Goal: Task Accomplishment & Management: Manage account settings

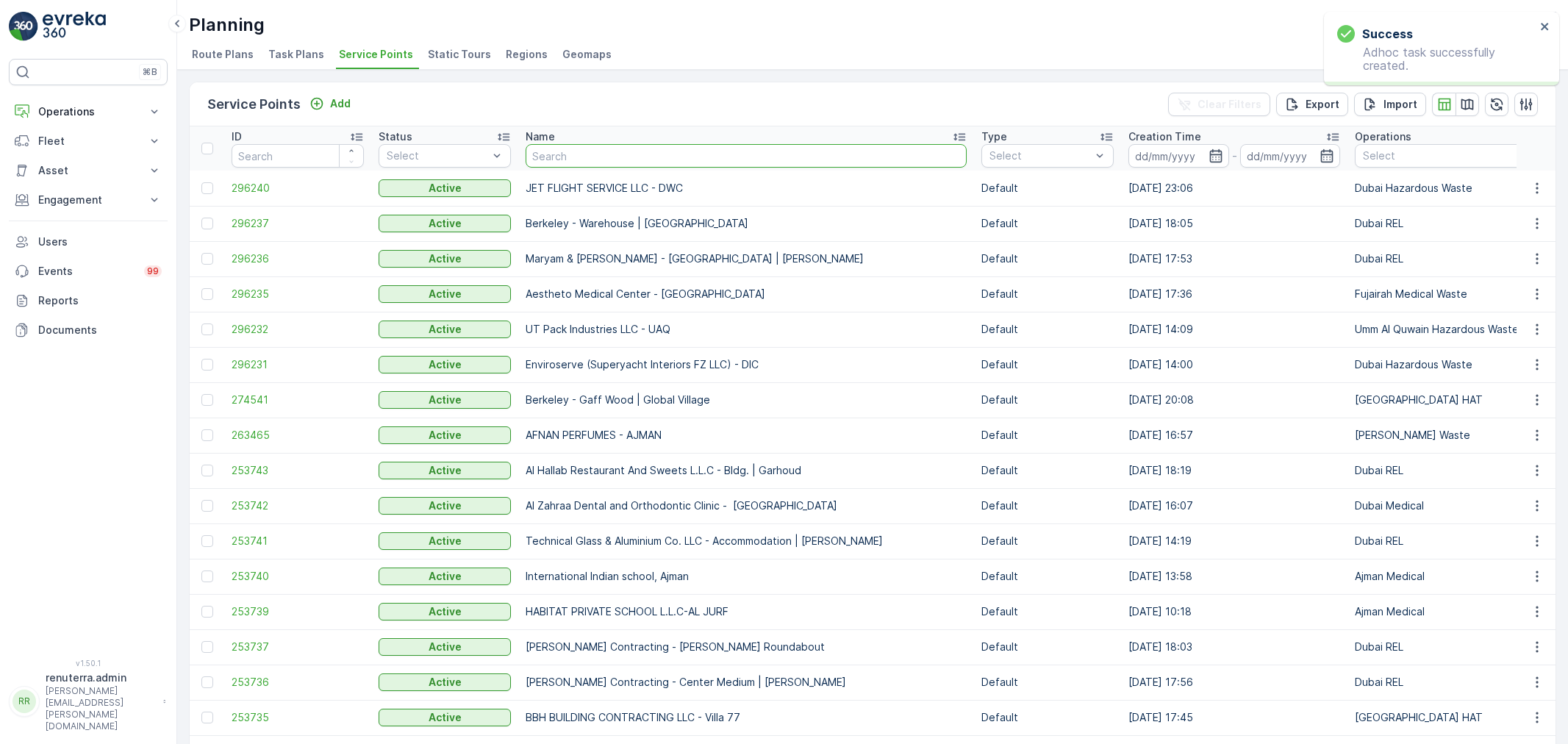
click at [625, 164] on input "text" at bounding box center [747, 156] width 441 height 24
type input "[PERSON_NAME]"
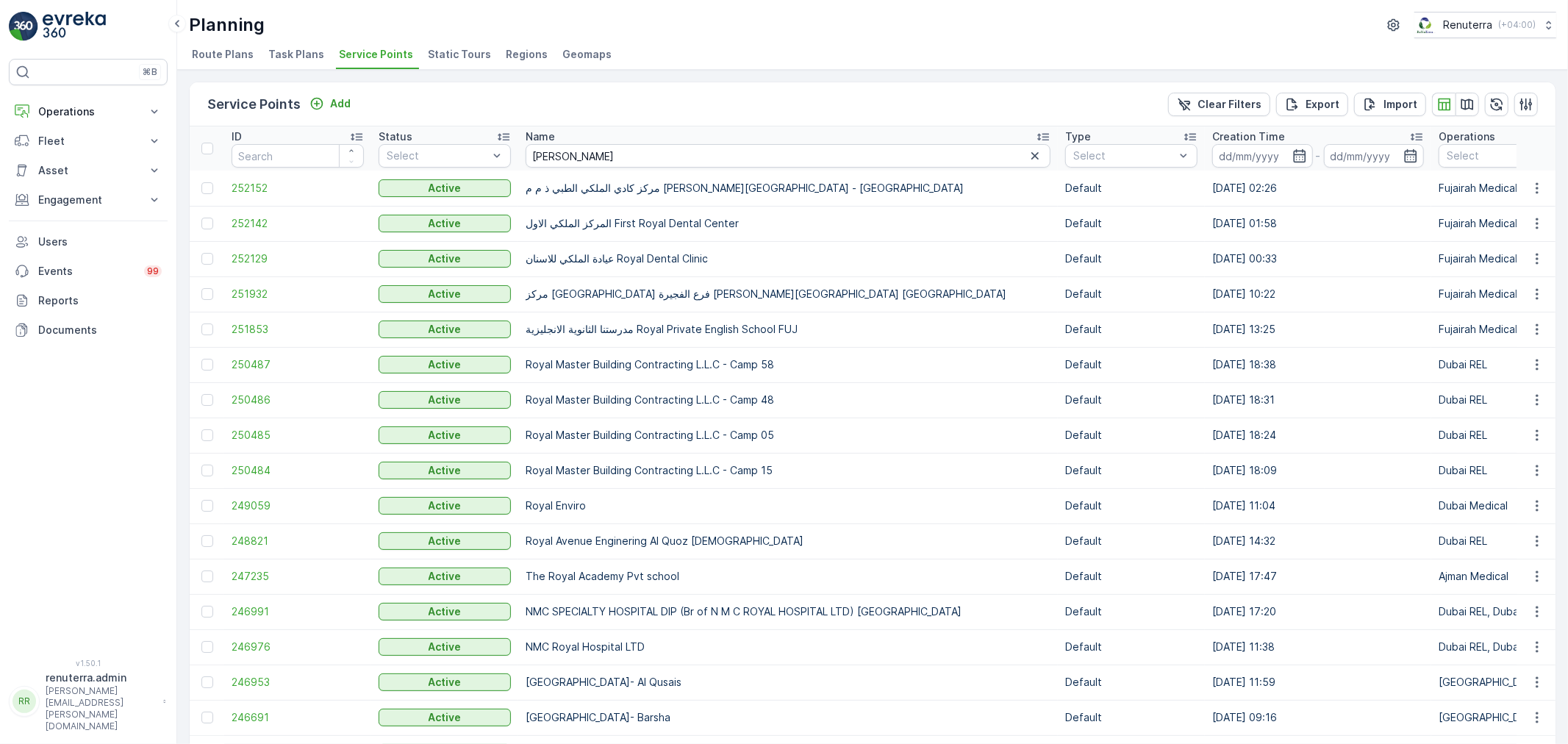
click at [230, 509] on td "249059" at bounding box center [297, 506] width 147 height 36
click at [245, 508] on span "249059" at bounding box center [298, 505] width 132 height 14
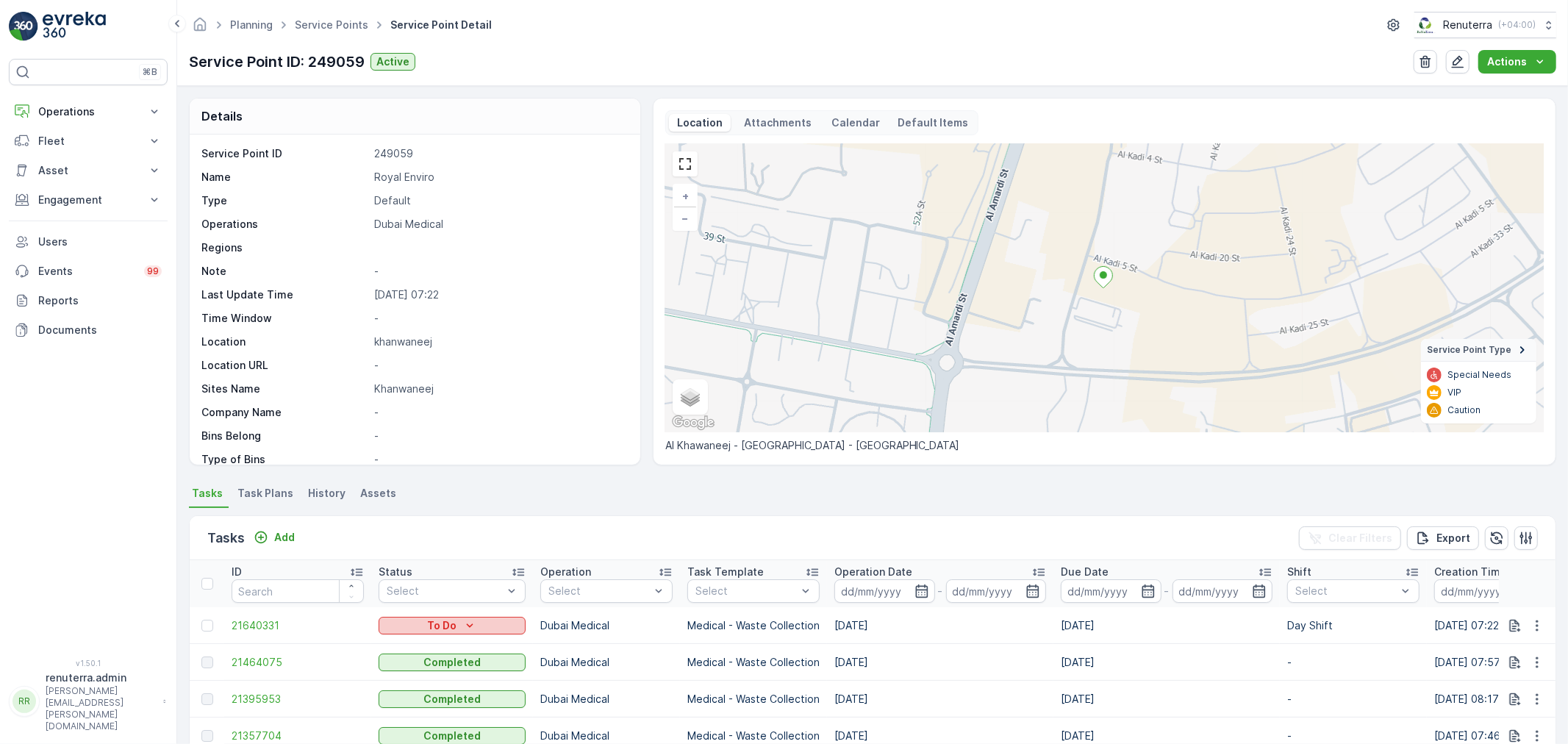
scroll to position [163, 0]
click at [462, 622] on icon "To Do" at bounding box center [469, 625] width 14 height 14
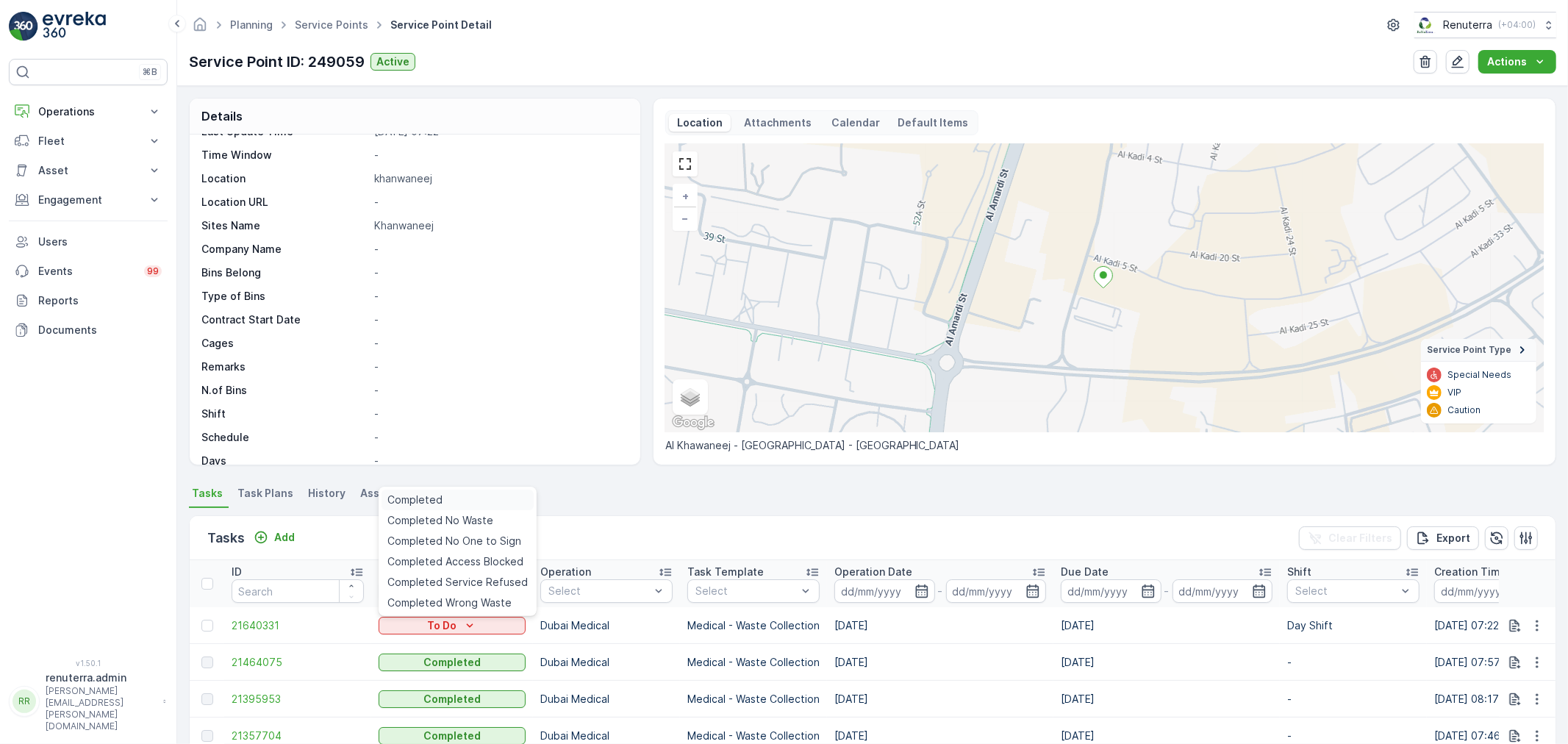
click at [479, 497] on div "Completed" at bounding box center [457, 500] width 152 height 20
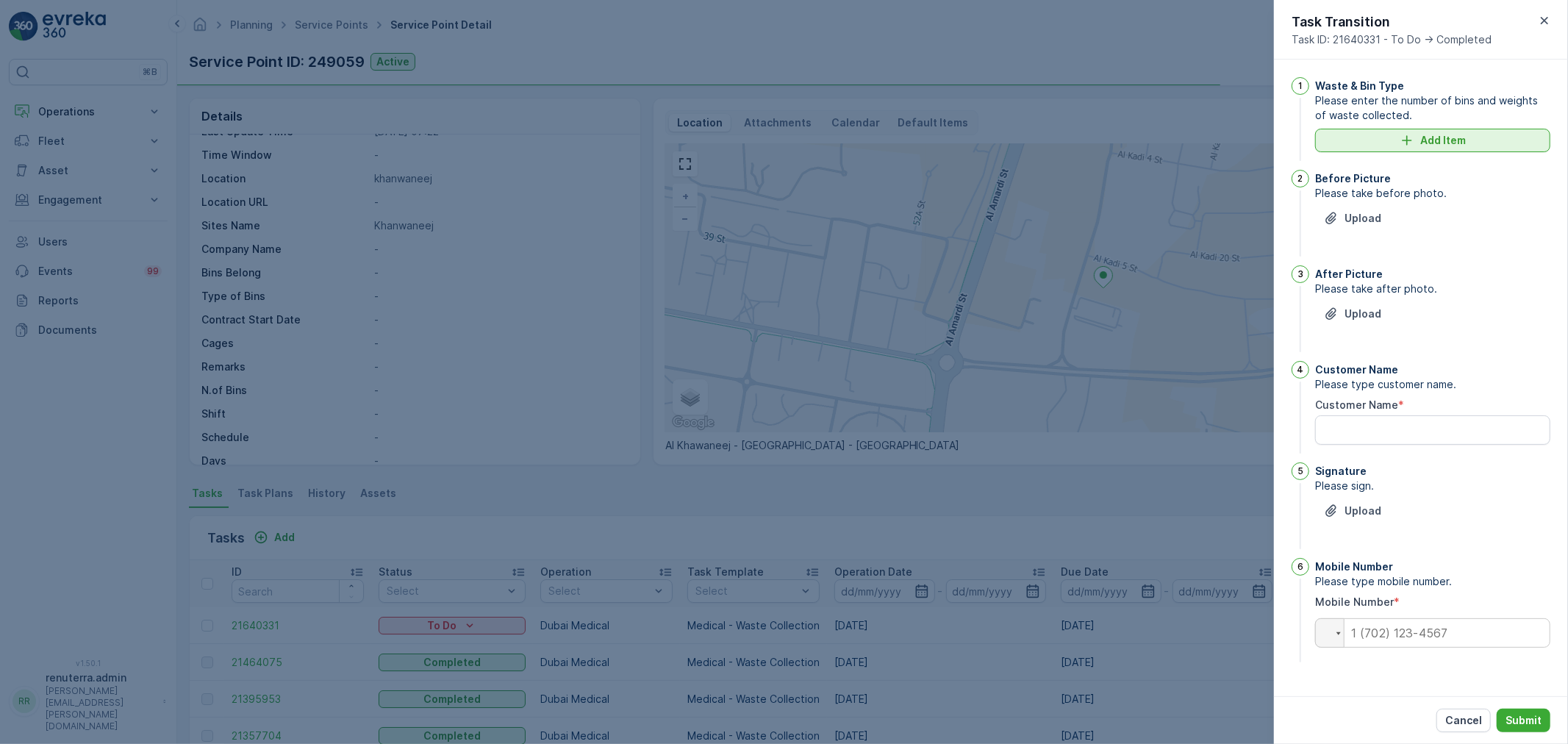
click at [1416, 140] on div "Add Item" at bounding box center [1432, 140] width 217 height 14
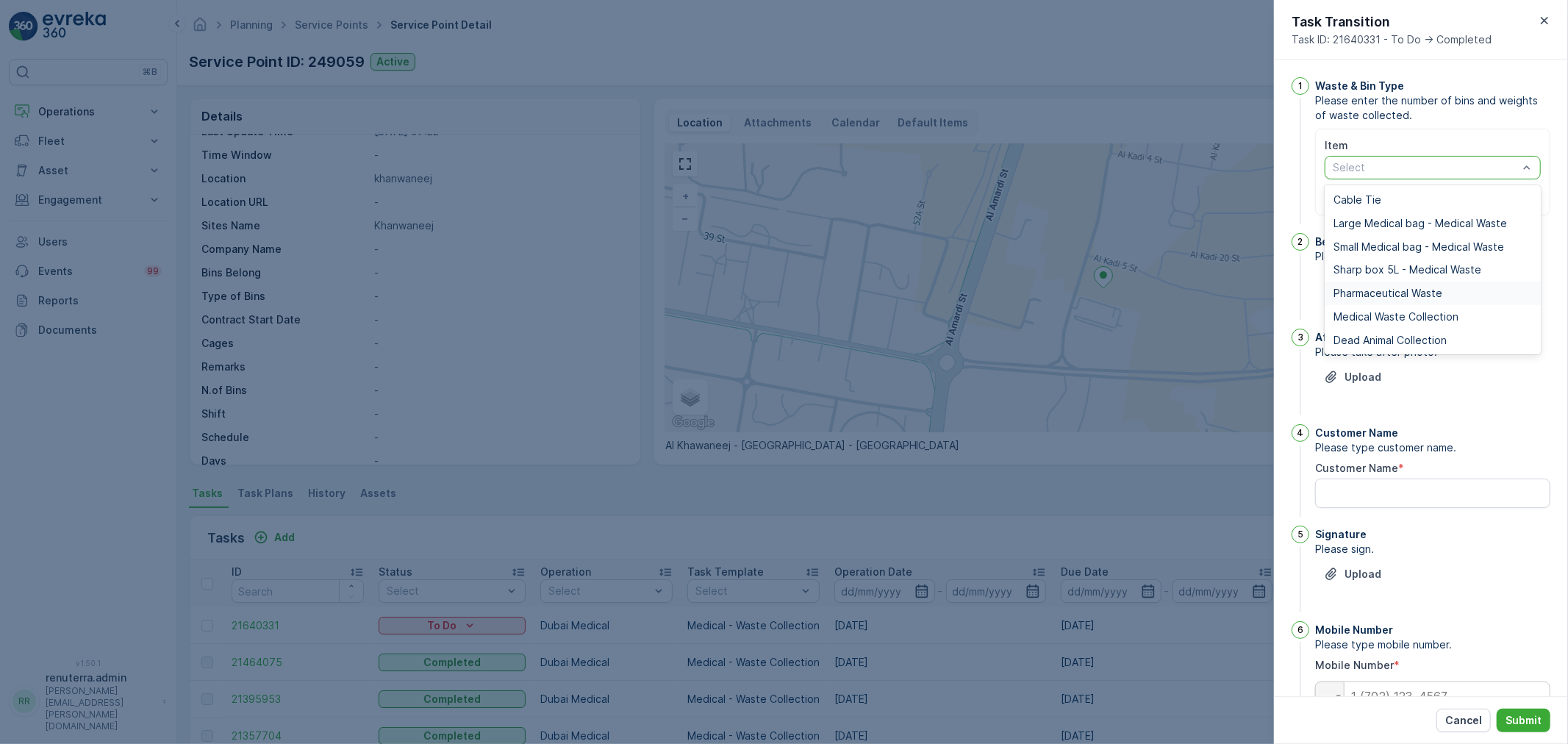
drag, startPoint x: 1377, startPoint y: 303, endPoint x: 1375, endPoint y: 311, distance: 8.2
click at [1378, 303] on div "Pharmaceutical Waste" at bounding box center [1432, 294] width 216 height 24
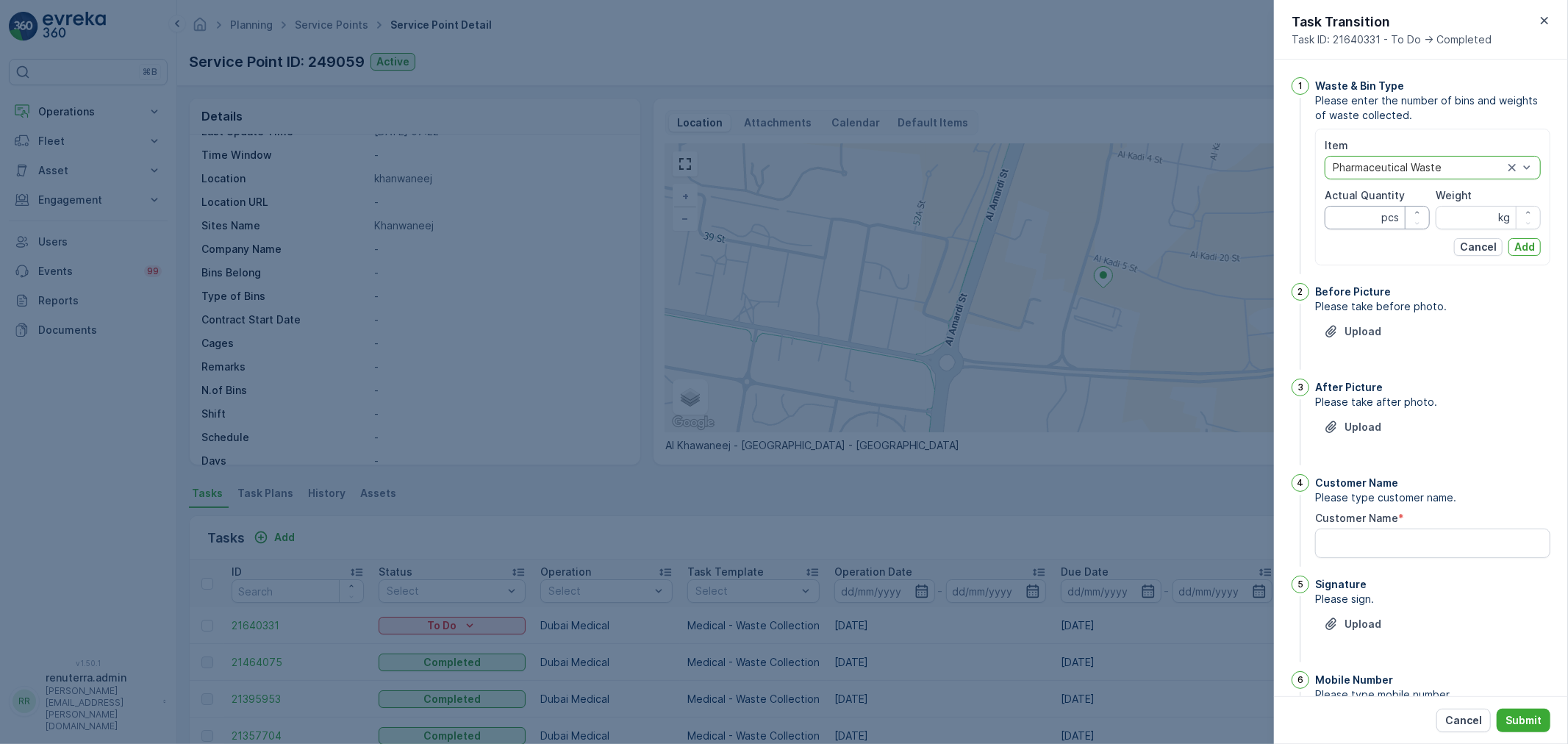
click at [1341, 223] on Quantity "Actual Quantity" at bounding box center [1377, 218] width 105 height 24
type Quantity "12"
click at [1445, 228] on input "Weight" at bounding box center [1488, 218] width 105 height 24
type input "46"
drag, startPoint x: 1473, startPoint y: 251, endPoint x: 1525, endPoint y: 248, distance: 52.1
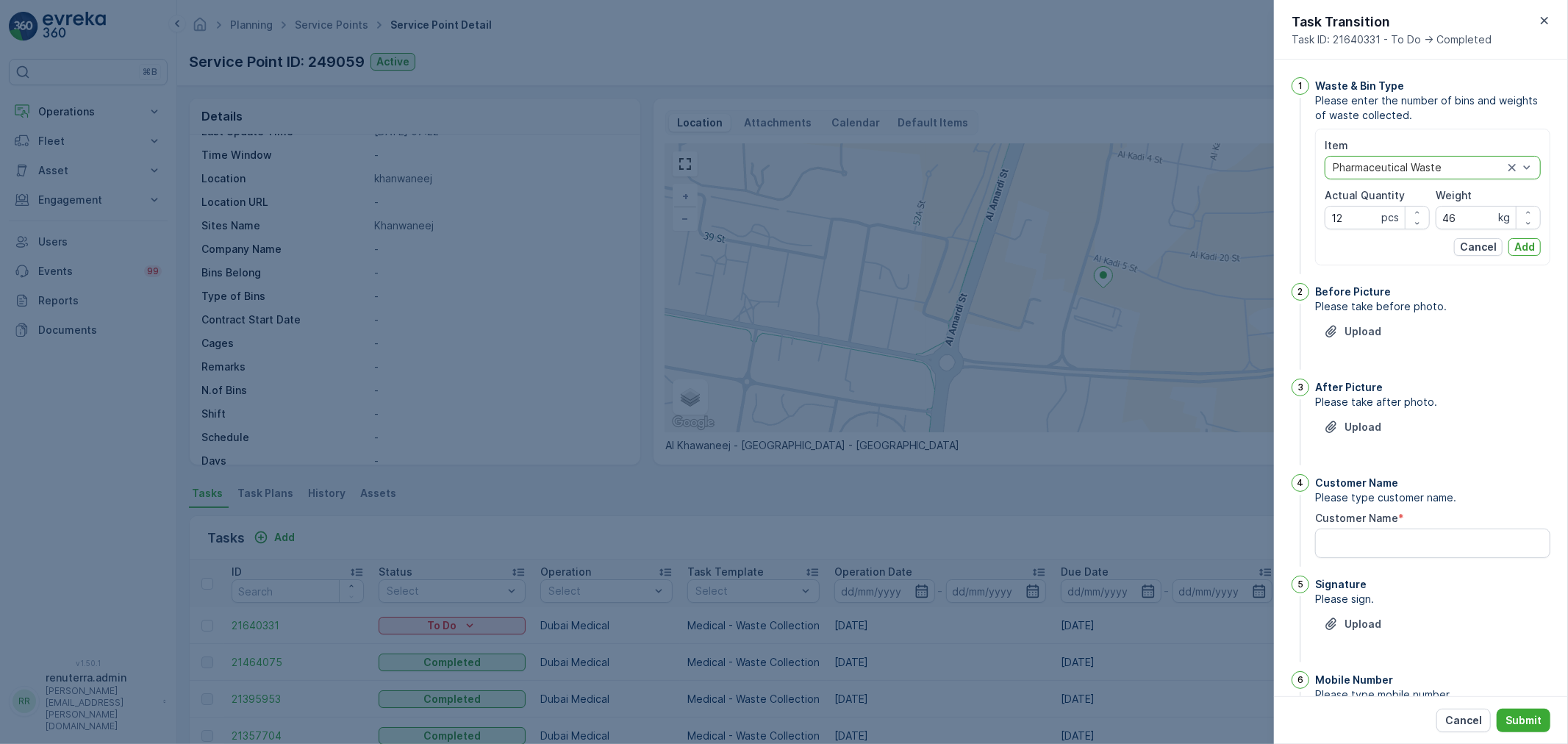
click at [1480, 250] on p "Cancel" at bounding box center [1478, 246] width 36 height 14
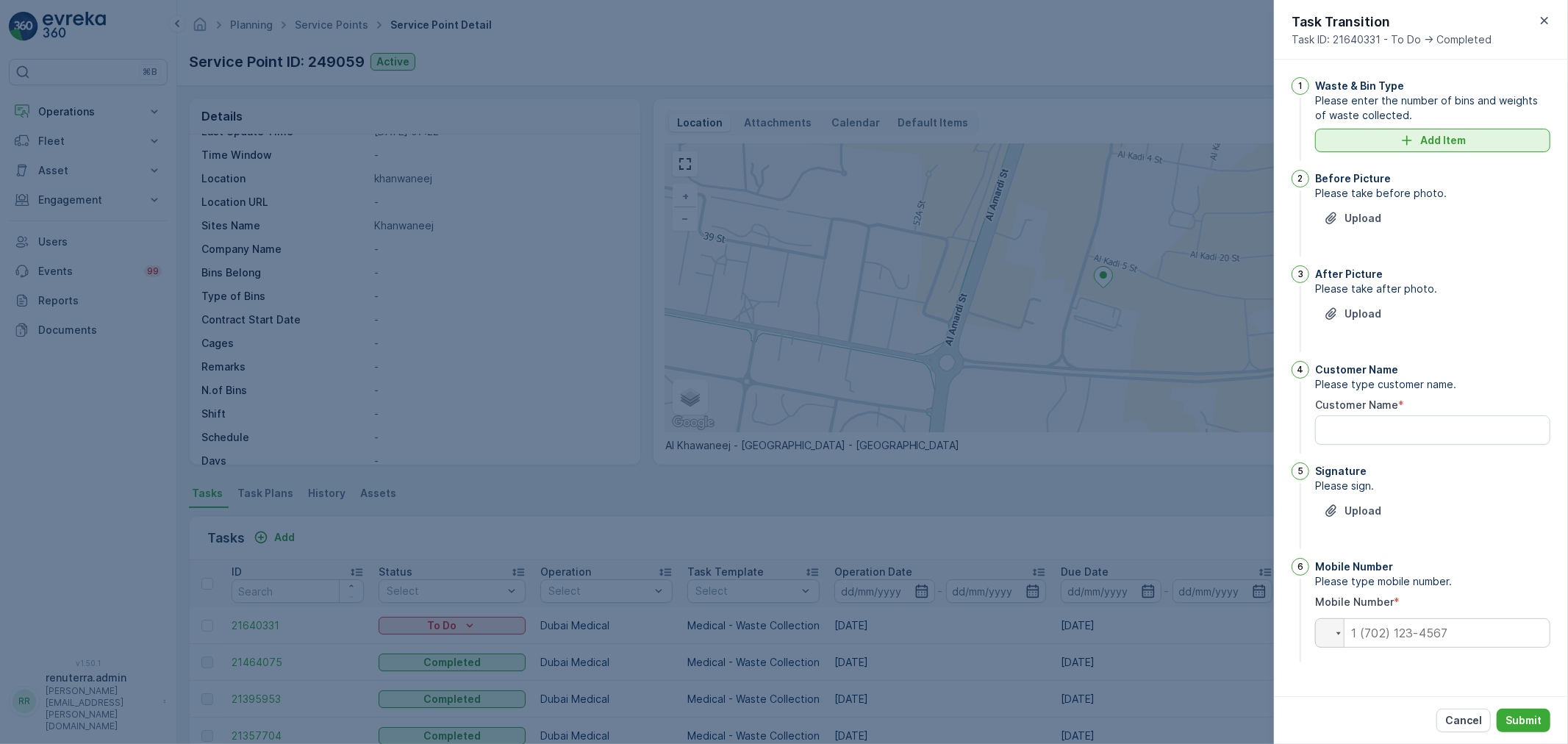
click at [1386, 140] on div "Add Item" at bounding box center [1432, 140] width 217 height 14
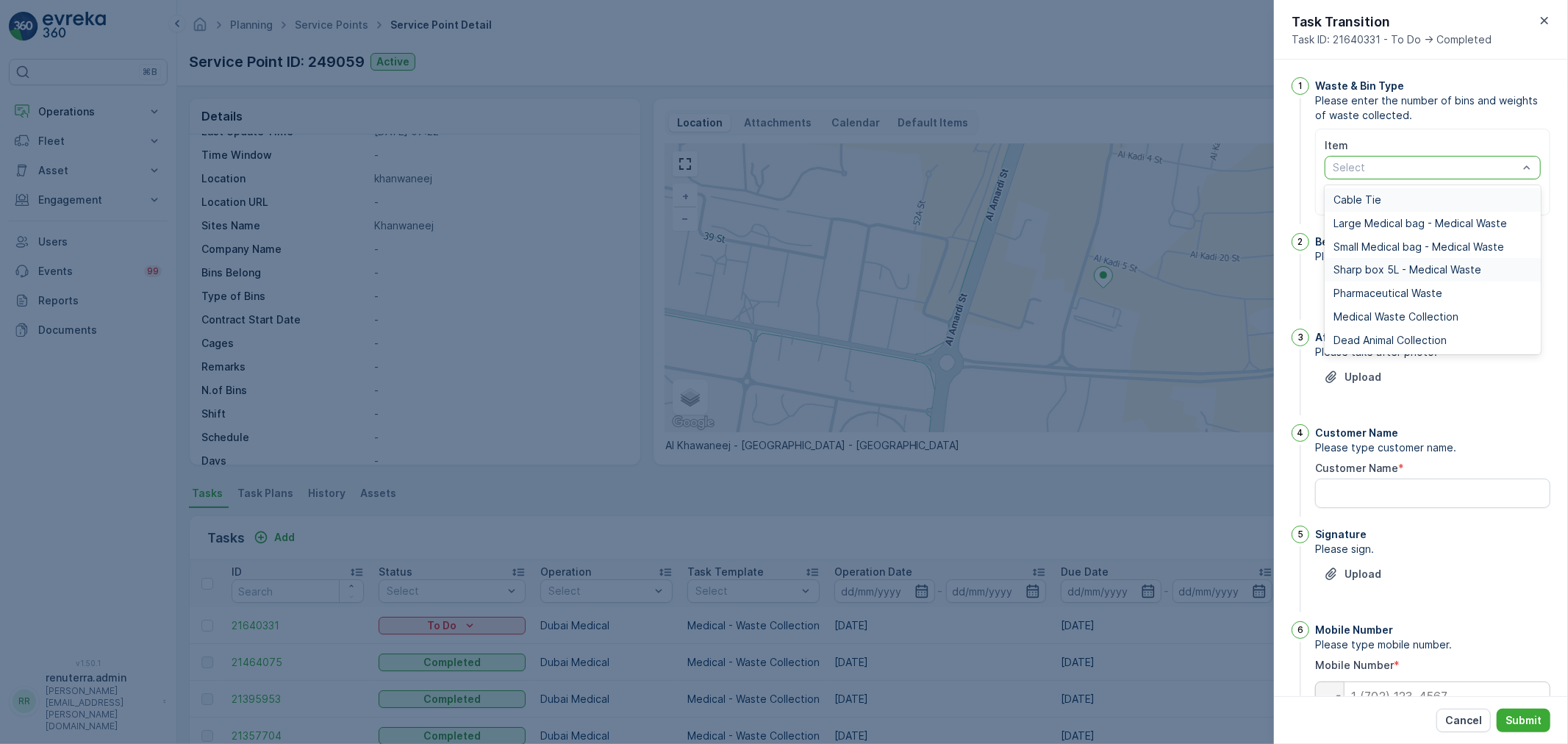
drag, startPoint x: 1390, startPoint y: 166, endPoint x: 1380, endPoint y: 268, distance: 102.5
drag, startPoint x: 1373, startPoint y: 316, endPoint x: 1373, endPoint y: 273, distance: 43.0
click at [1374, 315] on span "Medical Waste Collection" at bounding box center [1396, 317] width 125 height 12
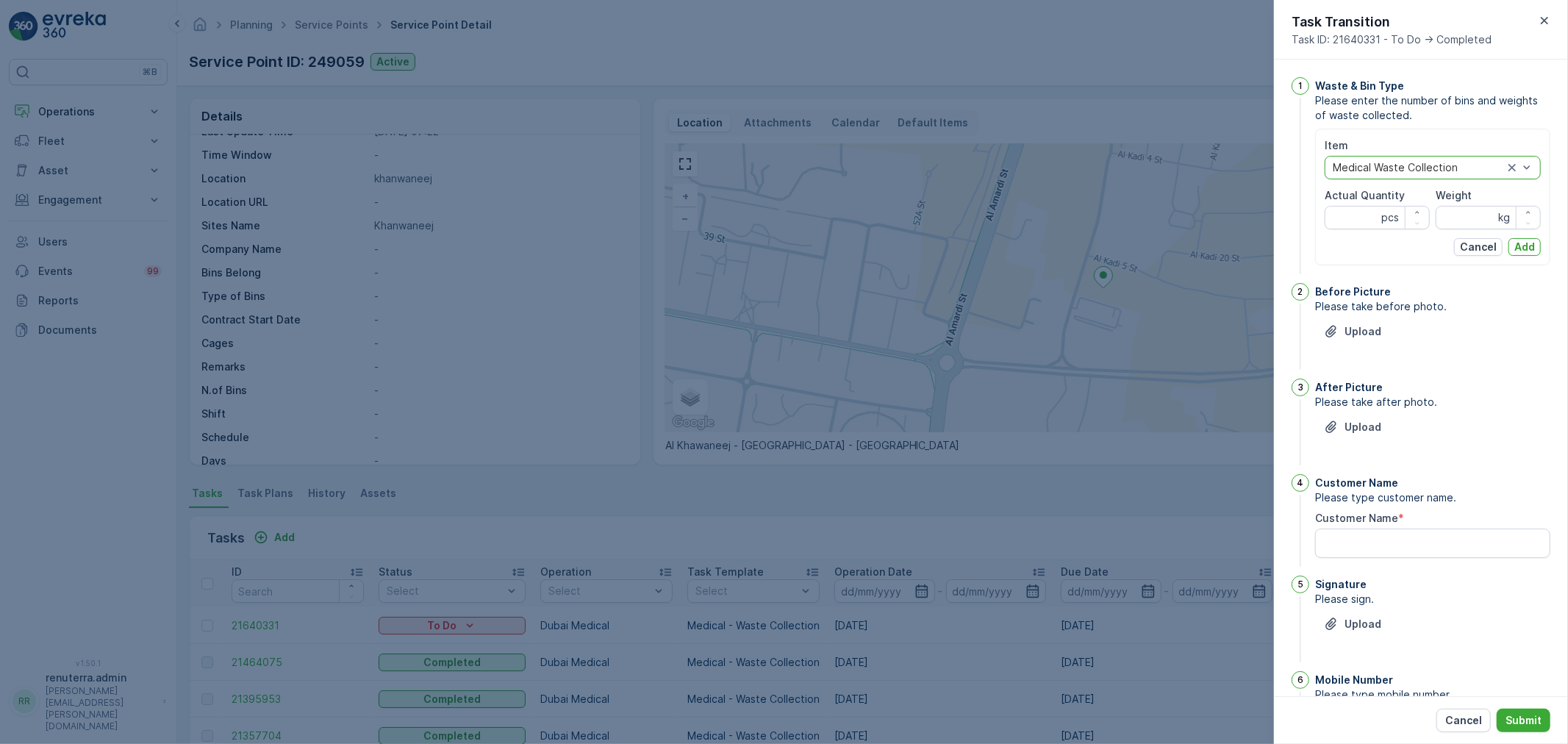
click at [1342, 229] on div "Item option Medical Waste Collection, selected. Medical Waste Collection Actual…" at bounding box center [1432, 197] width 216 height 118
drag, startPoint x: 1341, startPoint y: 227, endPoint x: 1336, endPoint y: 218, distance: 10.3
click at [1336, 218] on Quantity "Actual Quantity" at bounding box center [1377, 218] width 105 height 24
type Quantity "15"
click at [1456, 211] on input "Weight" at bounding box center [1488, 218] width 105 height 24
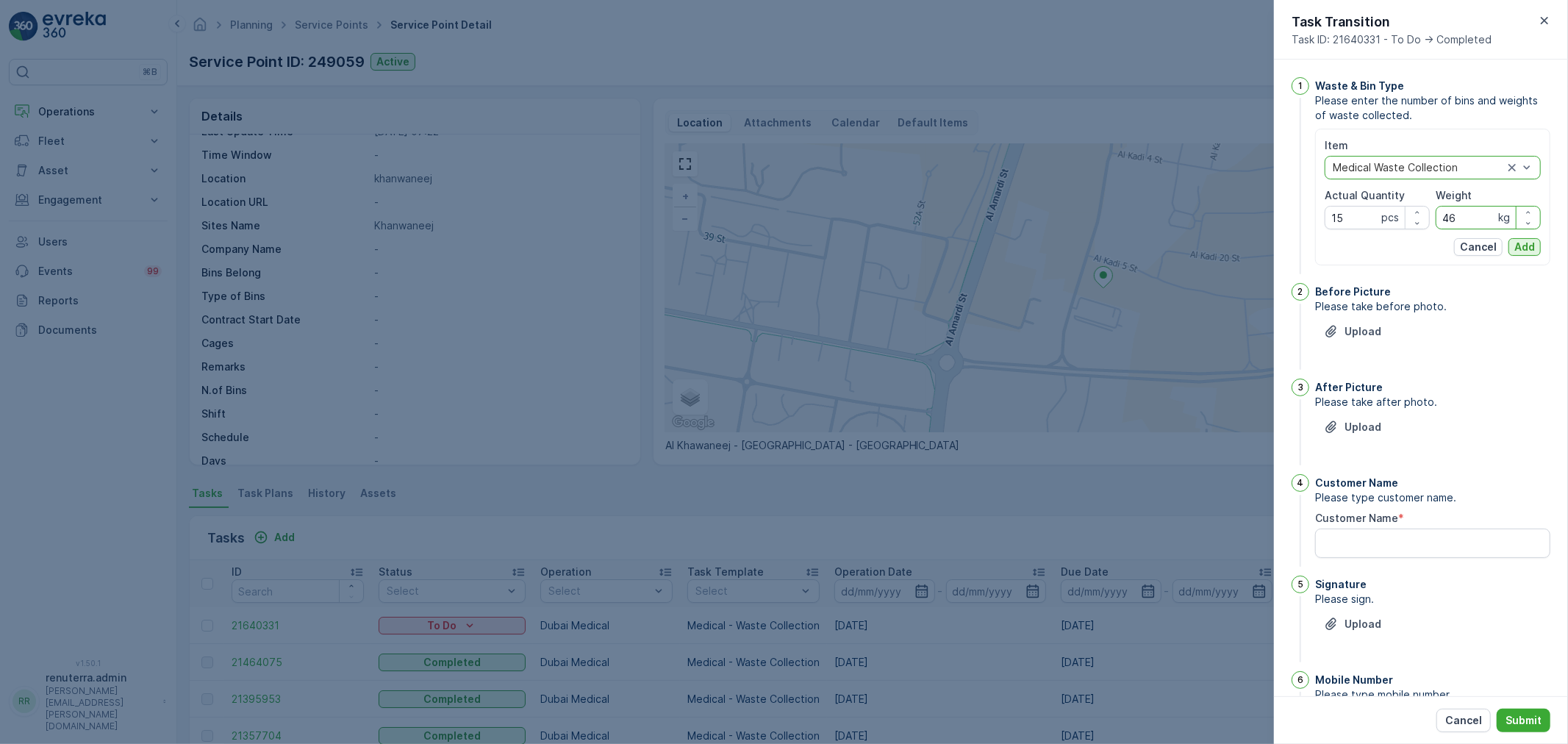
type input "46"
click at [1526, 243] on p "Add" at bounding box center [1525, 246] width 20 height 14
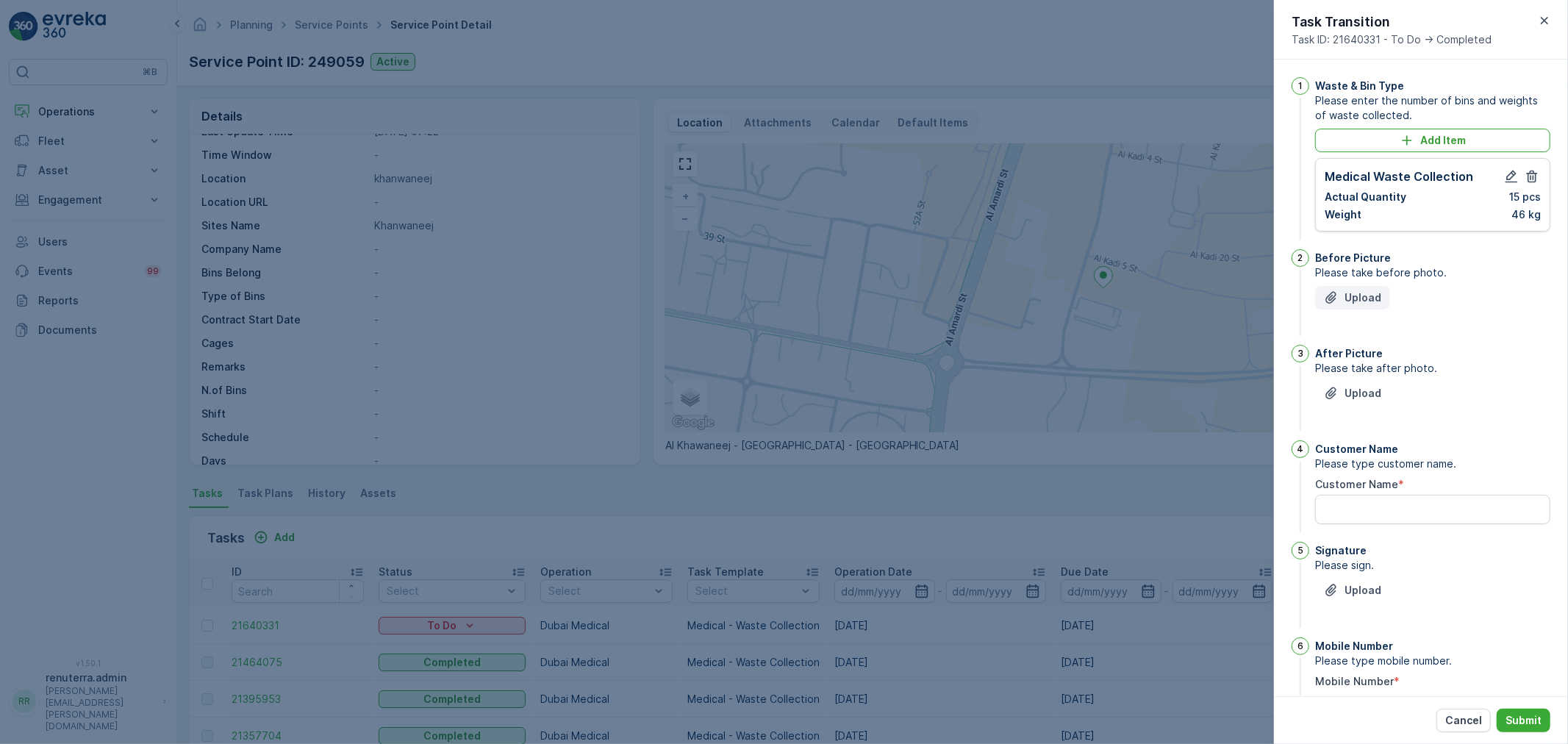
click at [1360, 299] on p "Upload" at bounding box center [1363, 297] width 36 height 14
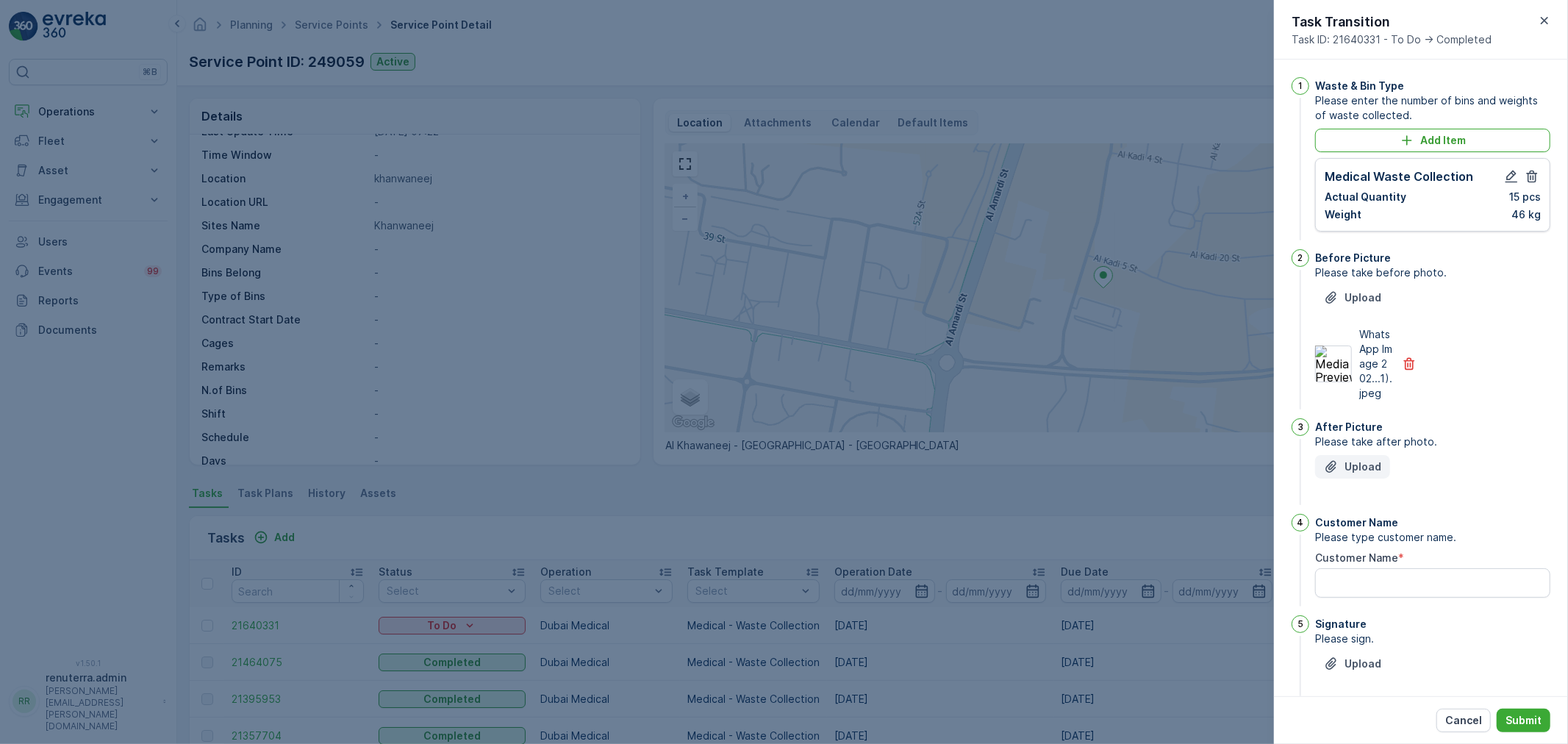
click at [1343, 478] on button "Upload" at bounding box center [1352, 467] width 75 height 24
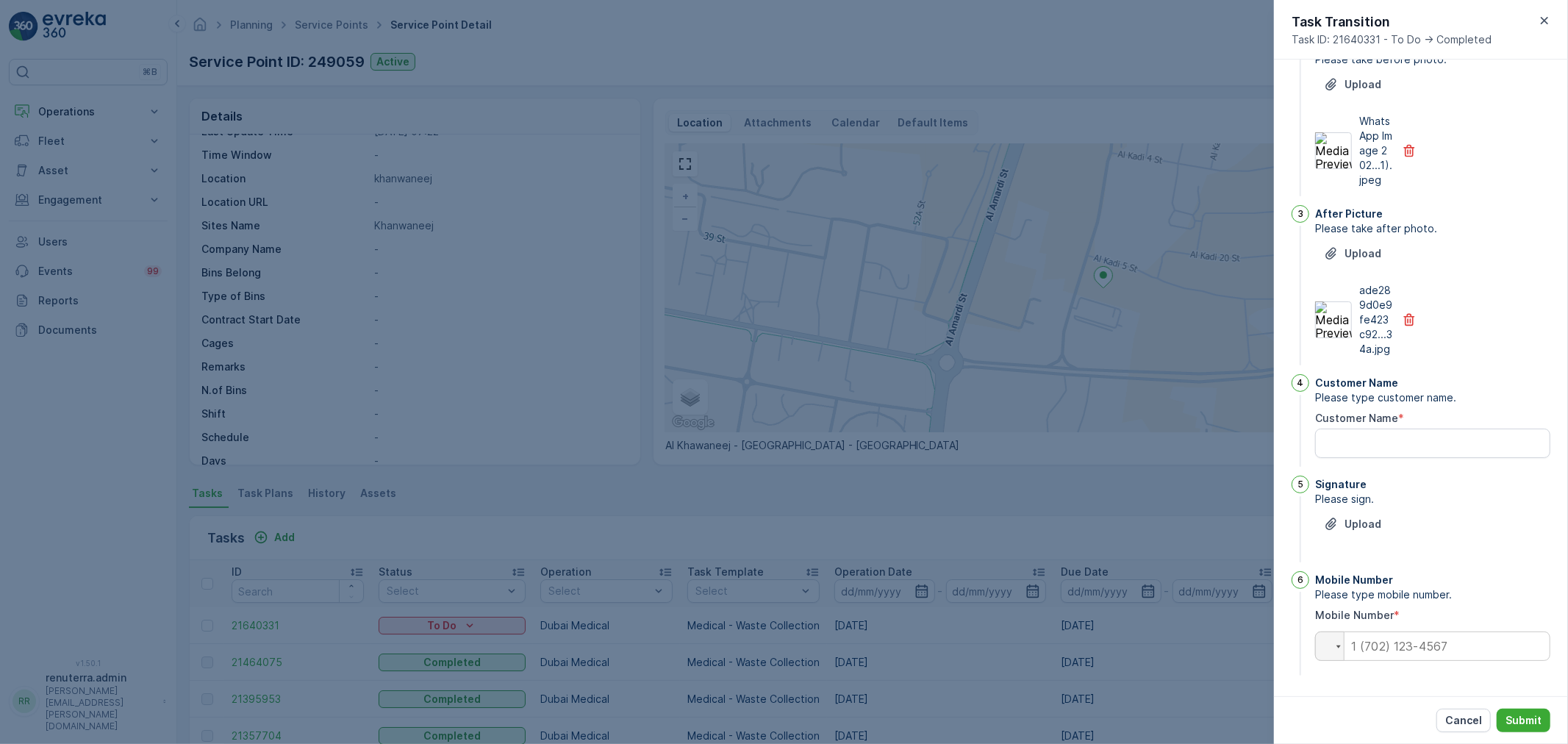
scroll to position [243, 0]
click at [1423, 451] on Name "Customer Name" at bounding box center [1432, 443] width 235 height 30
type Name "joyal"
drag, startPoint x: 1430, startPoint y: 635, endPoint x: 1417, endPoint y: 629, distance: 14.3
click at [1417, 629] on div "Mobile Number Please type mobile number. Mobile Number * Phone" at bounding box center [1432, 624] width 235 height 108
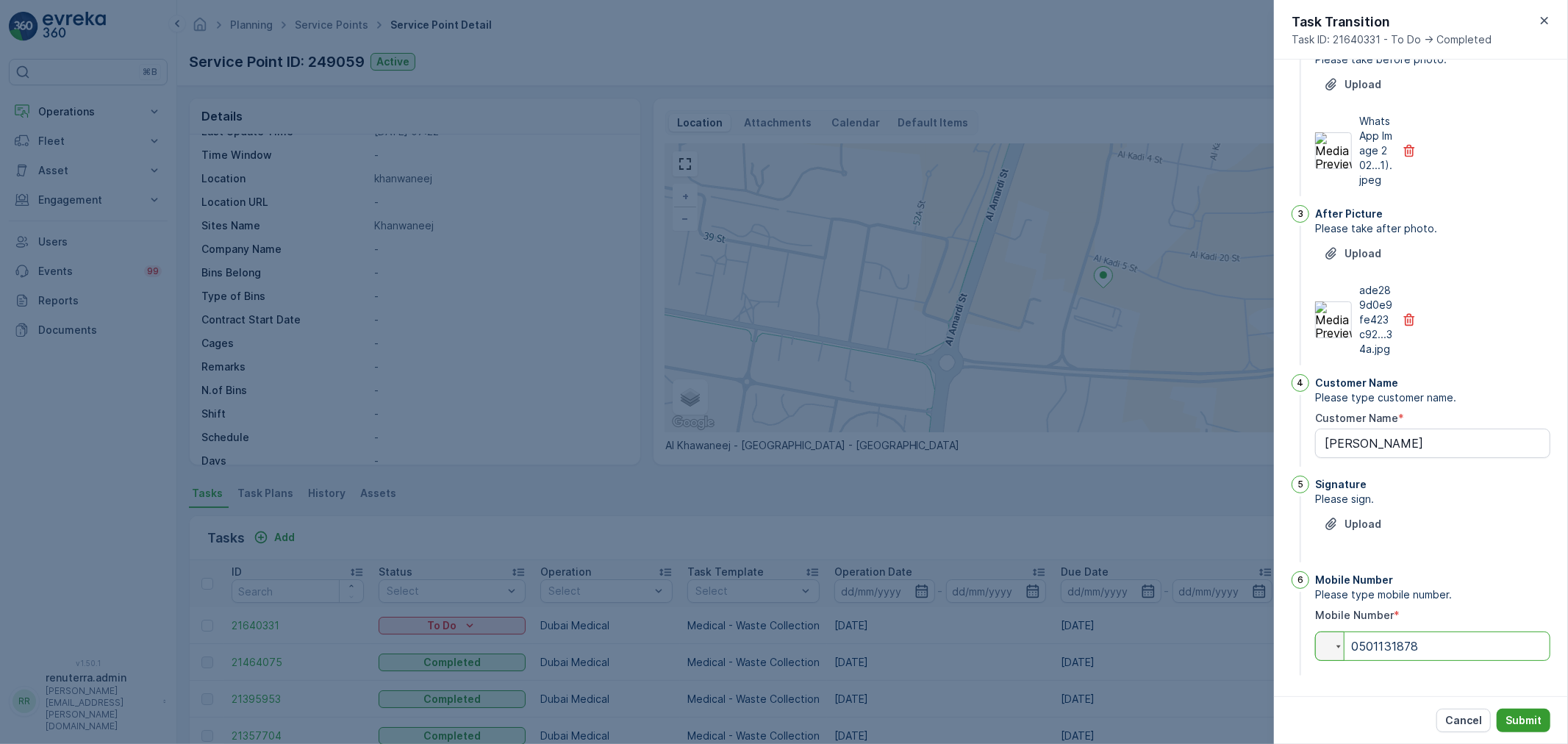
type input "0501131878"
click at [1538, 715] on p "Submit" at bounding box center [1523, 719] width 36 height 14
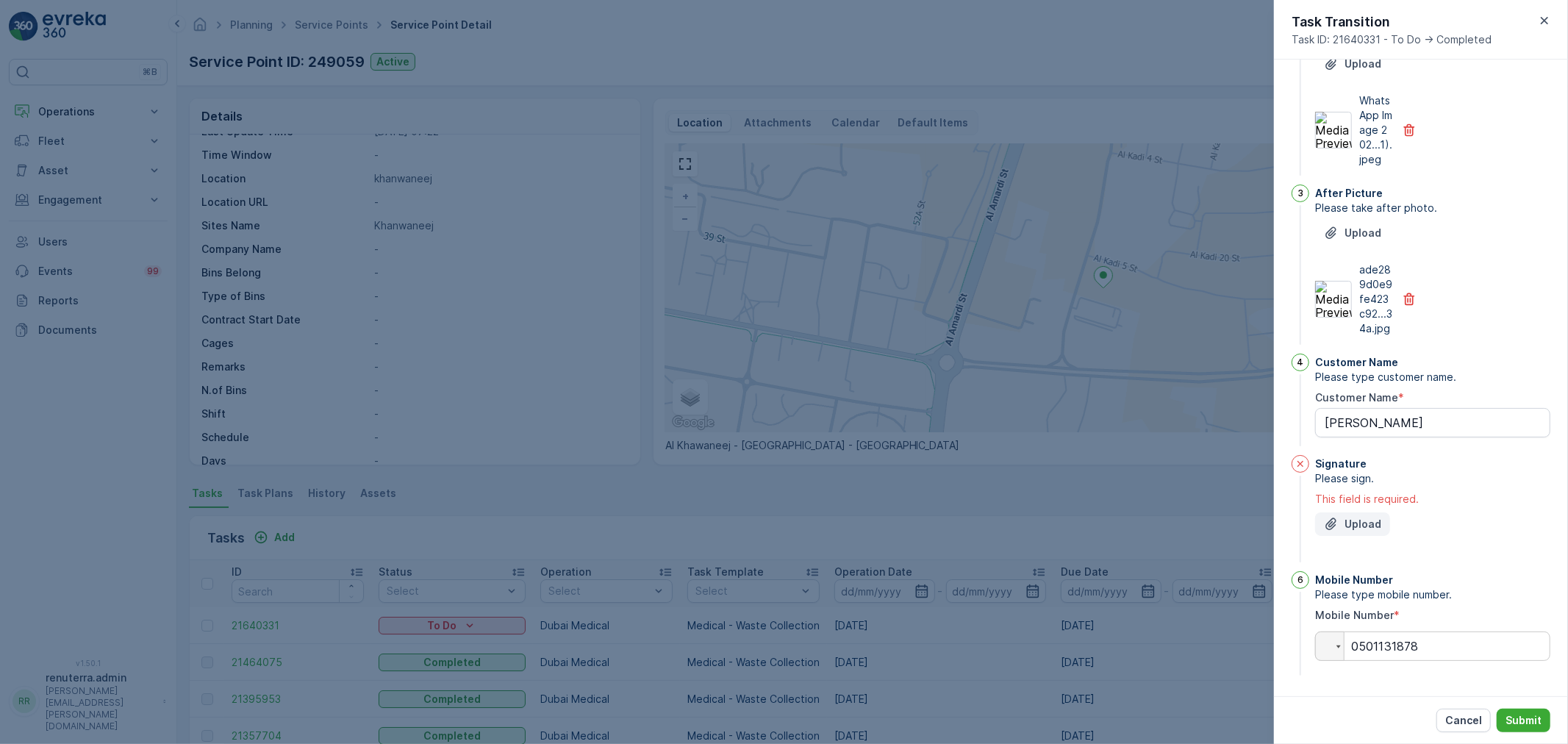
click at [1368, 531] on p "Upload" at bounding box center [1363, 523] width 36 height 14
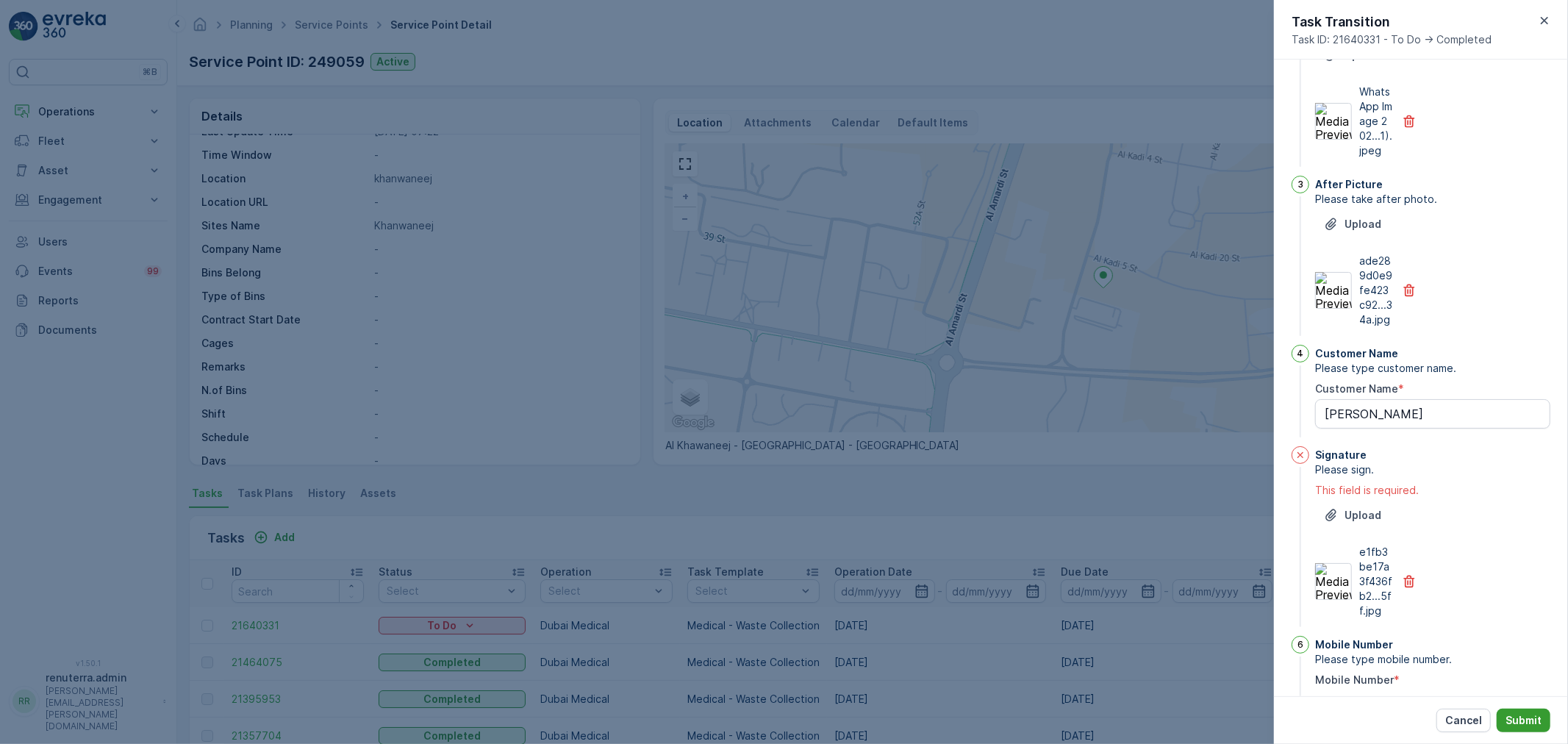
click at [1529, 708] on button "Submit" at bounding box center [1523, 720] width 53 height 24
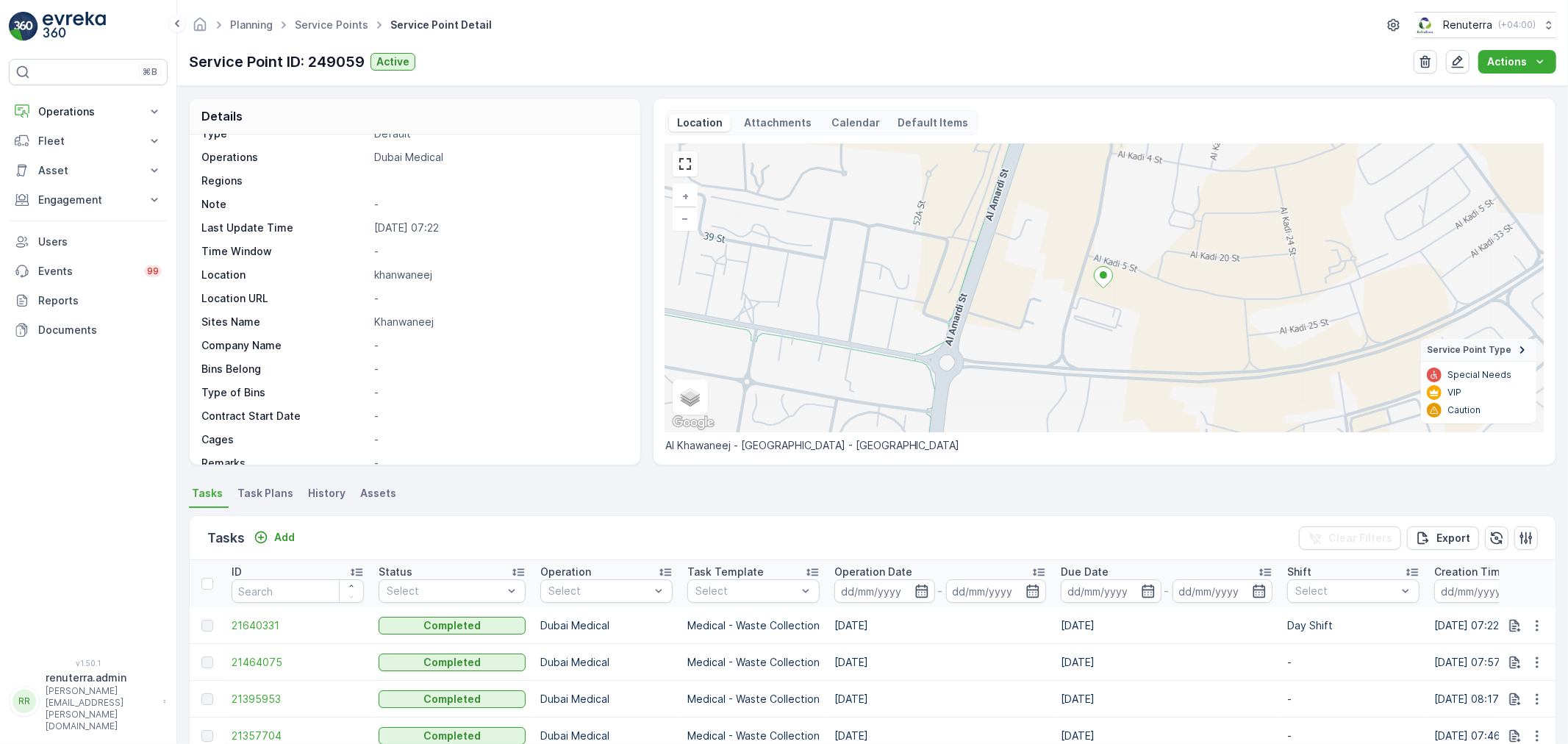
scroll to position [81, 0]
click at [91, 119] on p "Operations" at bounding box center [88, 111] width 100 height 14
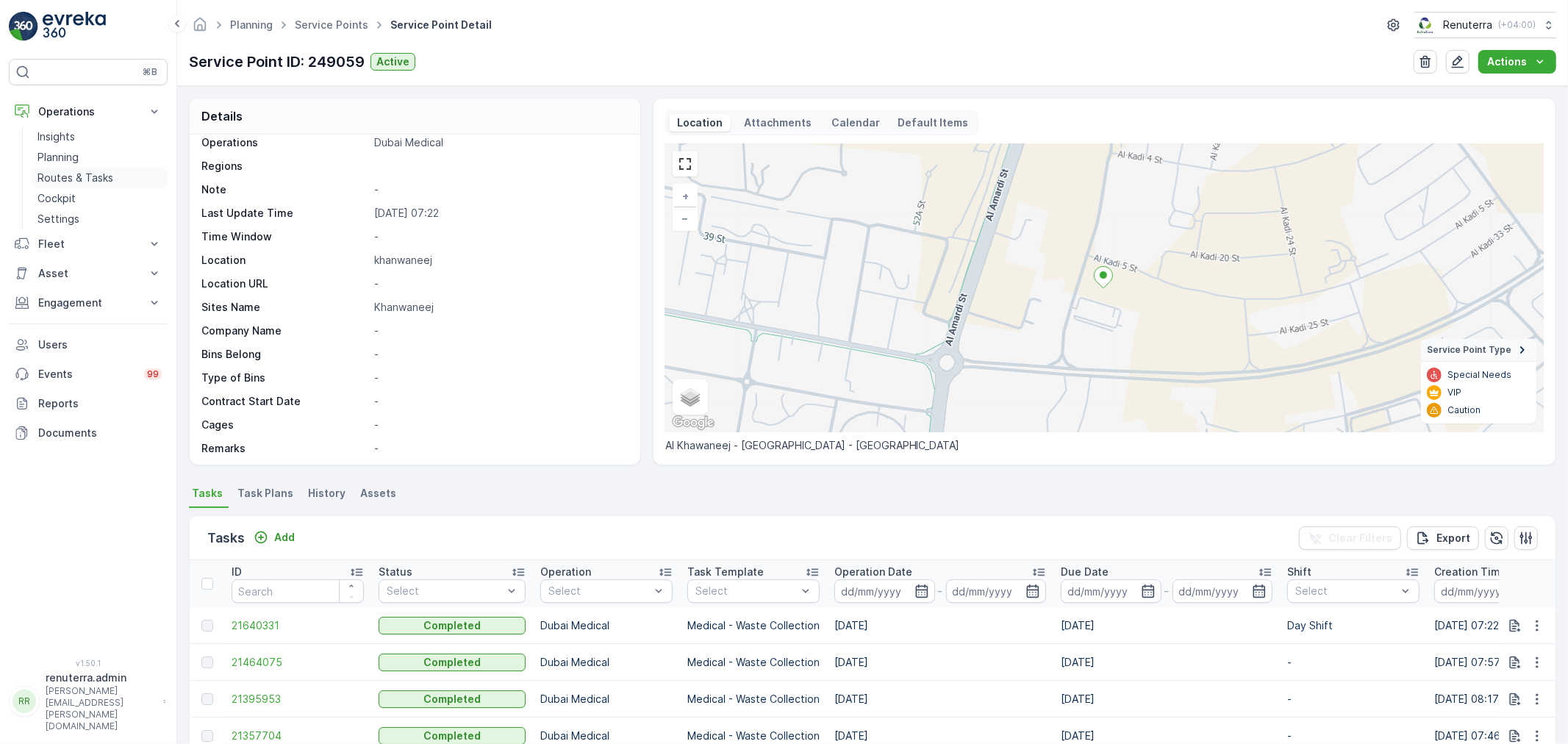
click at [79, 172] on p "Routes & Tasks" at bounding box center [75, 177] width 76 height 14
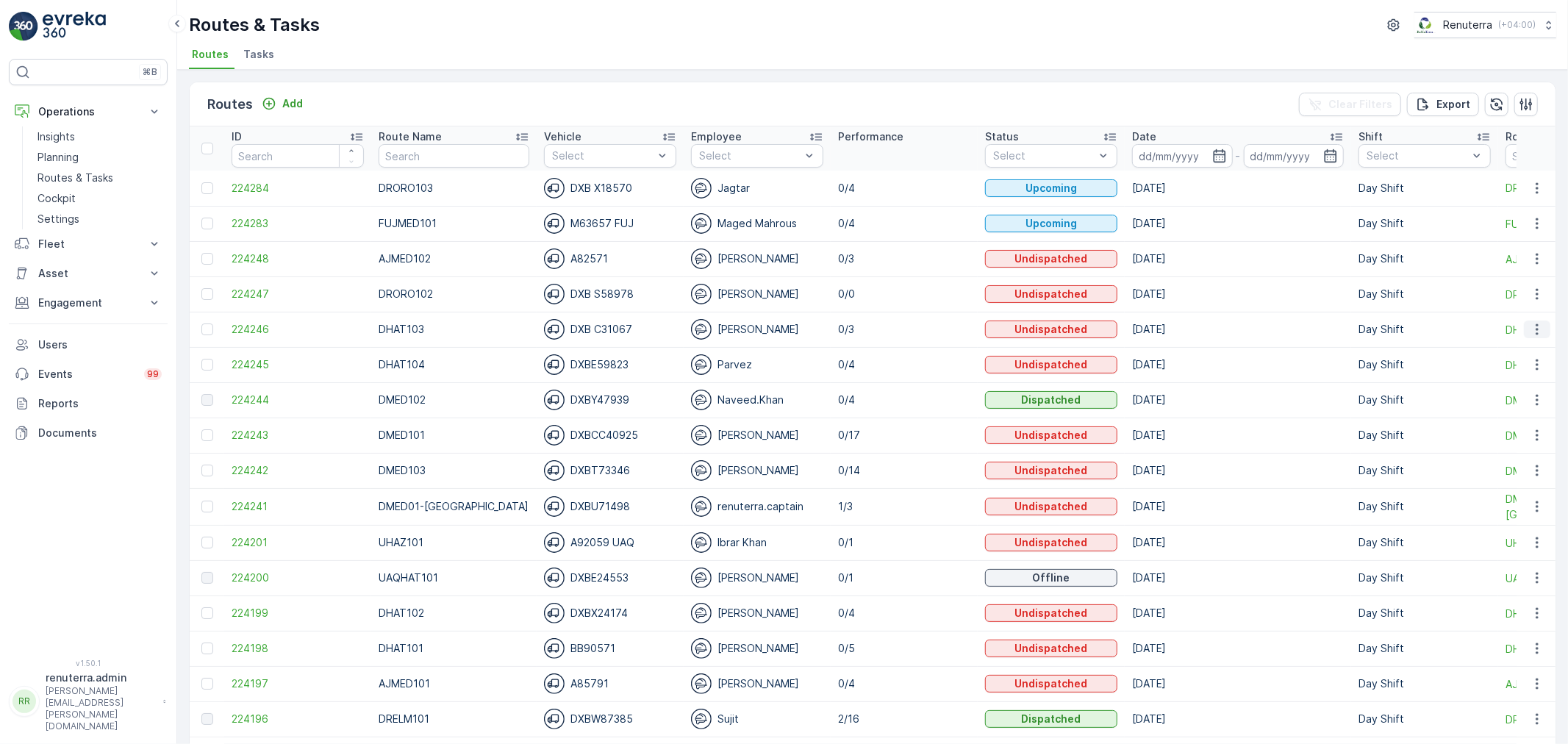
click at [1538, 335] on icon "button" at bounding box center [1537, 329] width 14 height 14
click at [1503, 416] on span "Change Assignee" at bounding box center [1503, 411] width 86 height 14
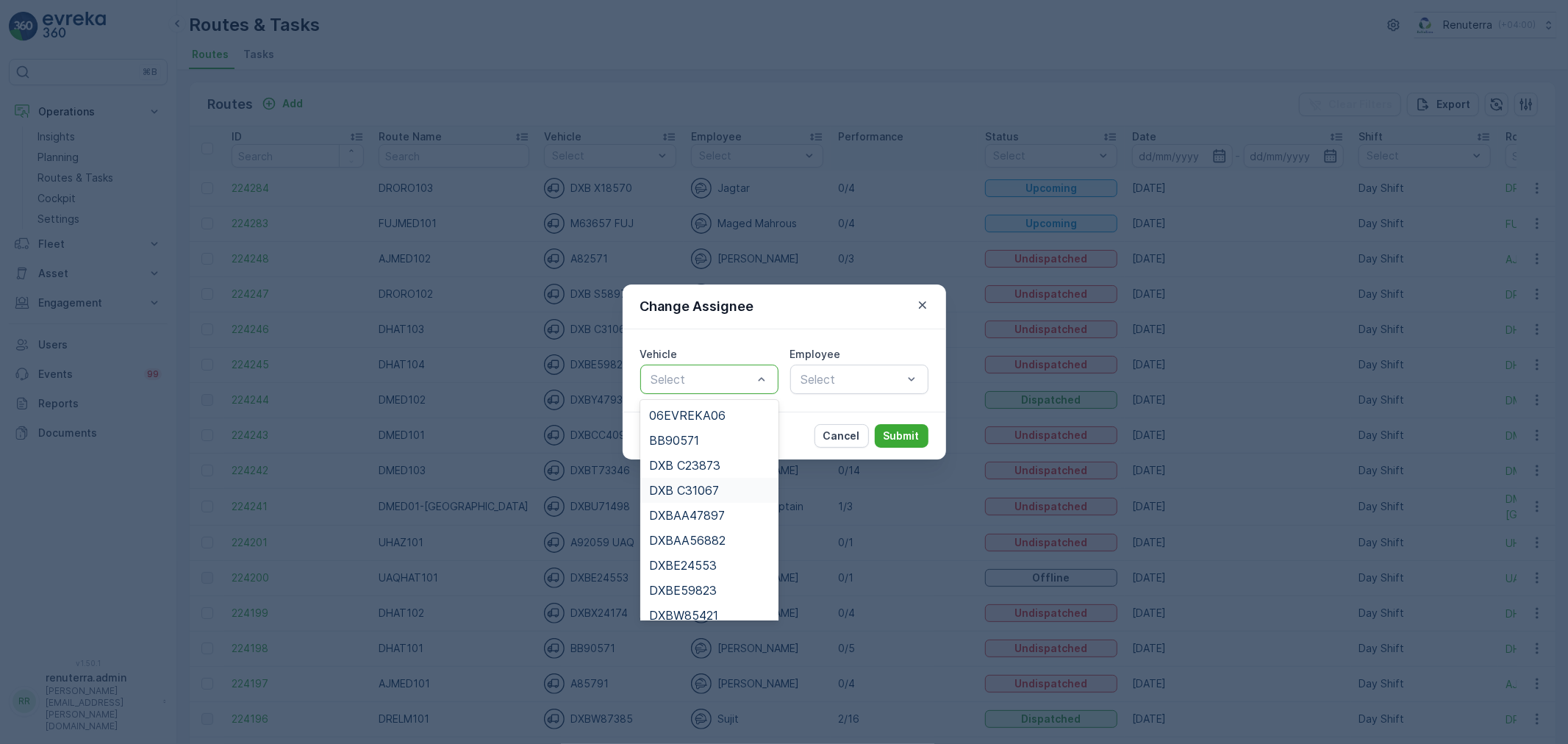
drag, startPoint x: 708, startPoint y: 490, endPoint x: 783, endPoint y: 429, distance: 96.7
click at [713, 489] on span "DXB C31067" at bounding box center [684, 490] width 70 height 14
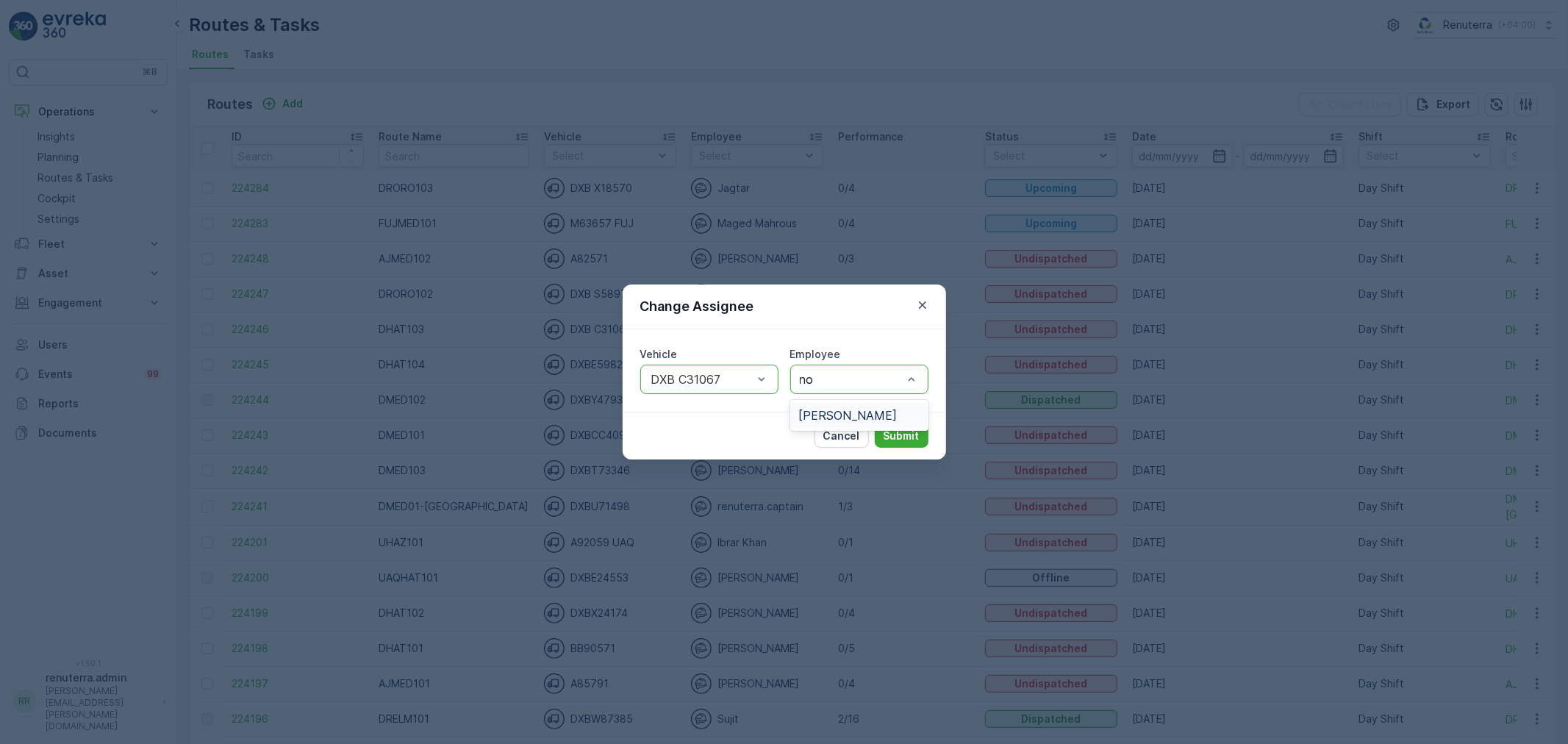
type input "noo"
click at [884, 415] on div "Noor Ghani" at bounding box center [860, 416] width 120 height 14
click at [905, 439] on p "Submit" at bounding box center [901, 435] width 36 height 14
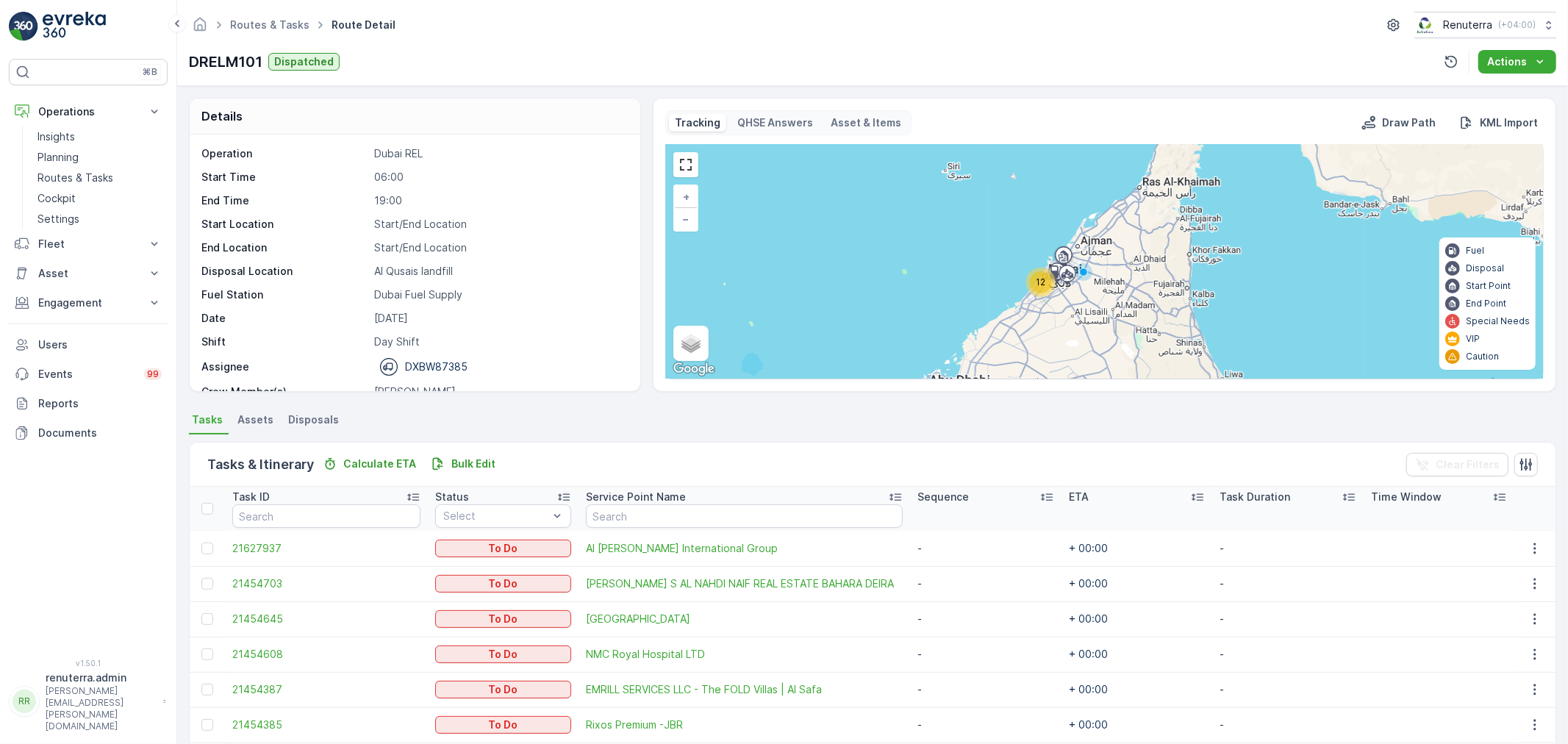
scroll to position [47, 0]
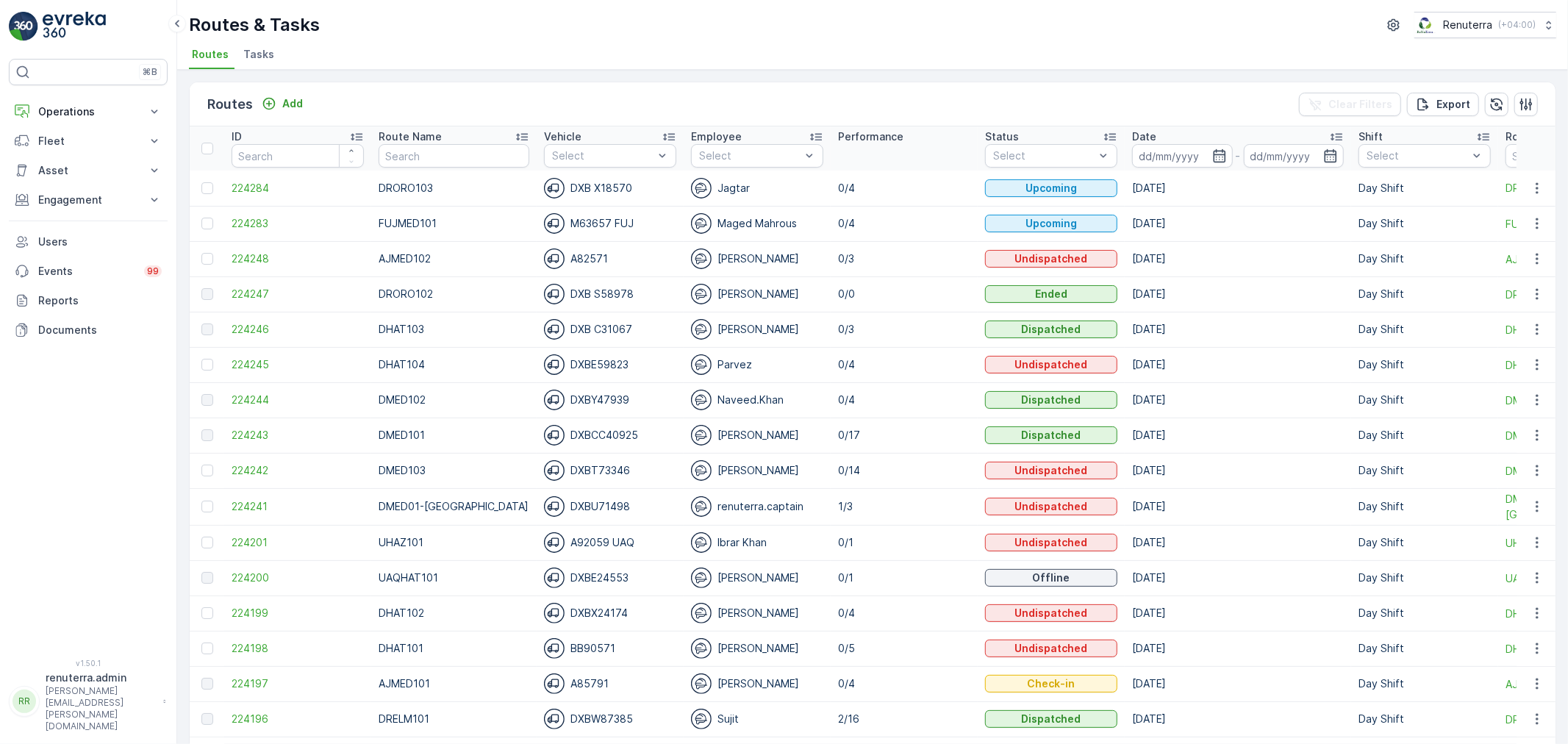
drag, startPoint x: 1310, startPoint y: 153, endPoint x: 1302, endPoint y: 171, distance: 19.7
click at [1324, 153] on icon "button" at bounding box center [1330, 155] width 14 height 14
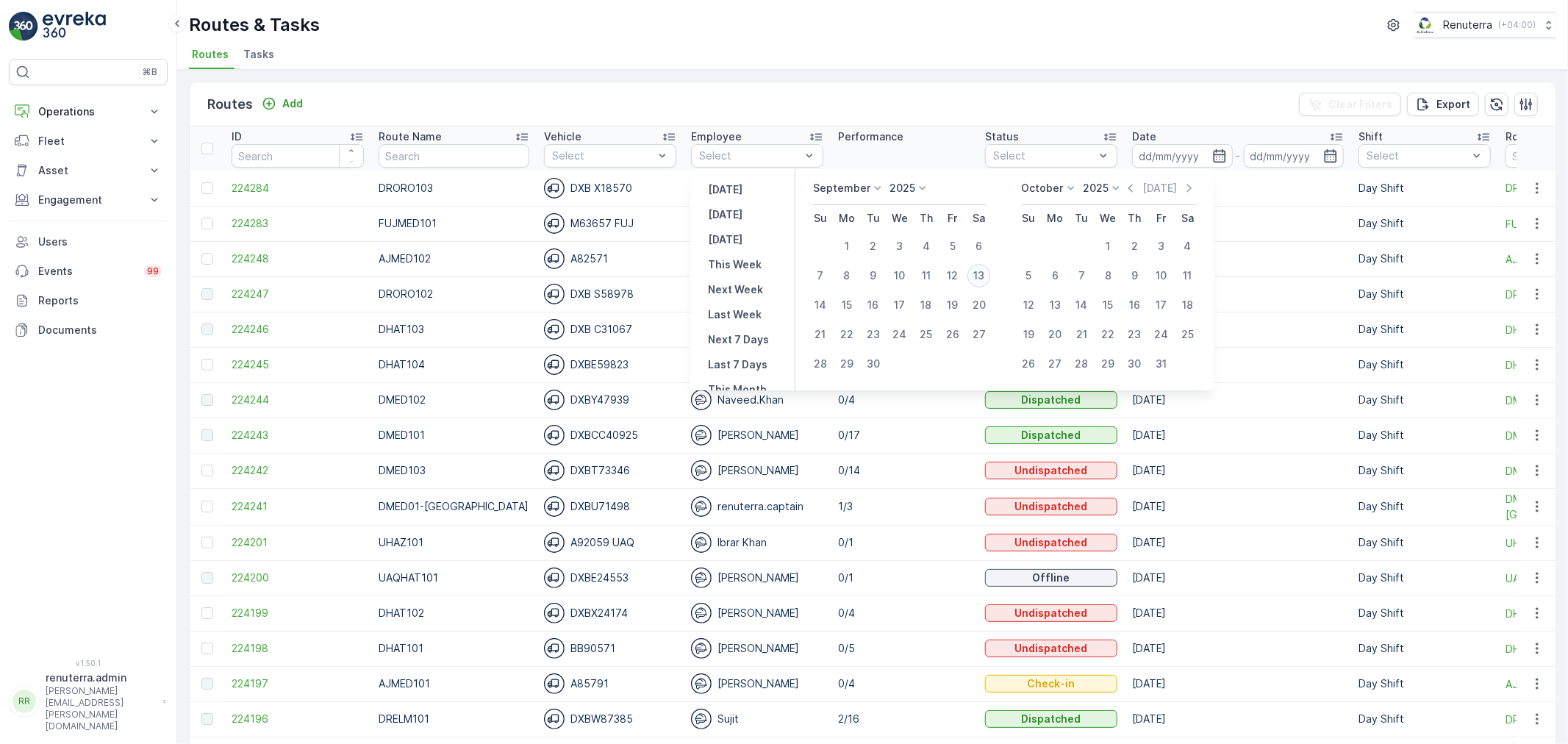
click at [977, 275] on div "13" at bounding box center [979, 276] width 24 height 24
type input "[DATE]"
click at [977, 275] on div "13" at bounding box center [979, 276] width 24 height 24
type input "13.09.2025"
click at [977, 275] on div "13" at bounding box center [979, 276] width 24 height 24
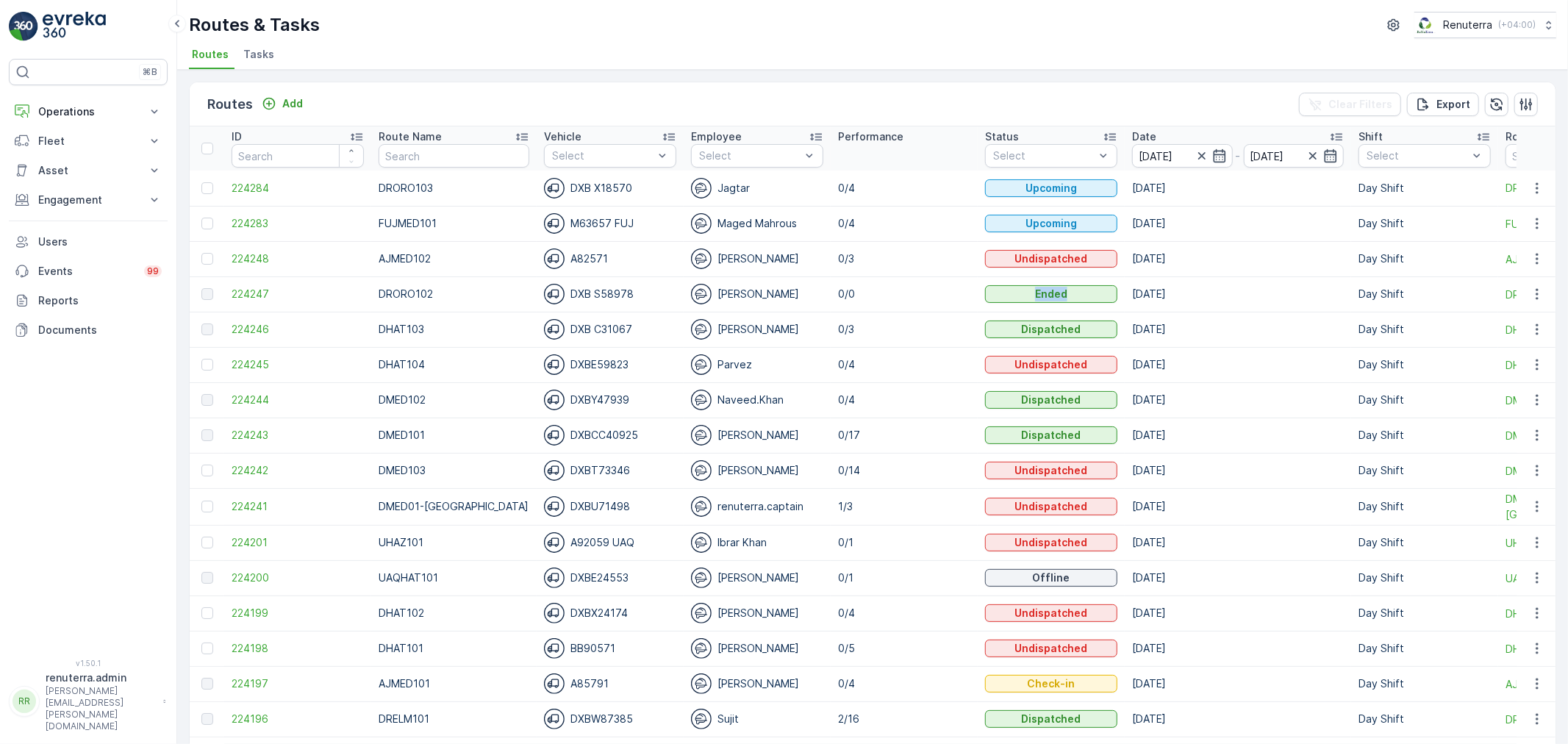
click at [977, 277] on td "Ended" at bounding box center [1050, 294] width 147 height 36
click at [1305, 154] on icon "button" at bounding box center [1312, 155] width 14 height 14
click at [1194, 155] on icon "button" at bounding box center [1201, 155] width 14 height 14
click at [1324, 160] on icon "button" at bounding box center [1330, 155] width 14 height 14
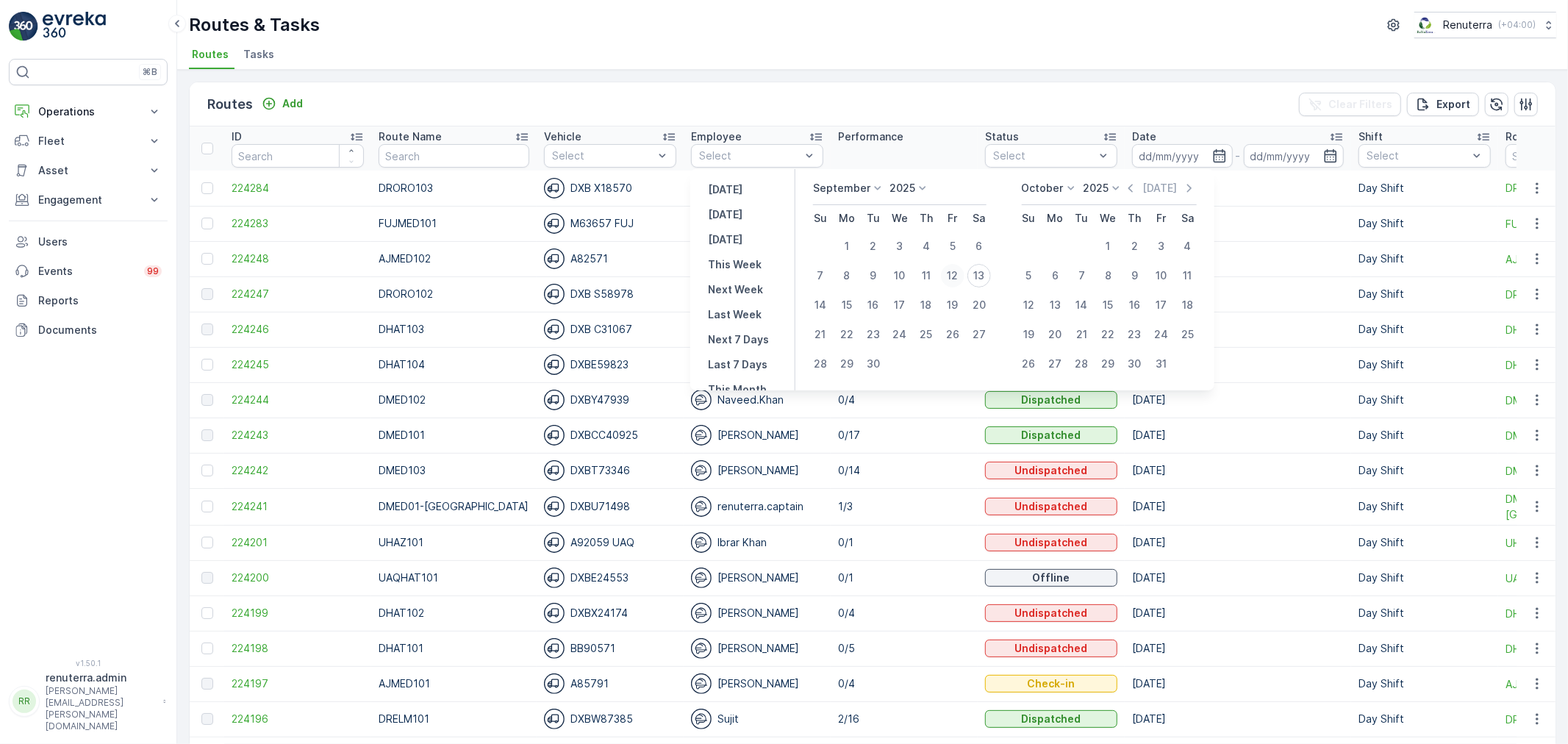
click at [949, 267] on div "12" at bounding box center [953, 276] width 24 height 24
type input "[DATE]"
click at [949, 267] on div "12" at bounding box center [953, 276] width 24 height 24
type input "[DATE]"
click at [949, 267] on div "12" at bounding box center [953, 276] width 24 height 24
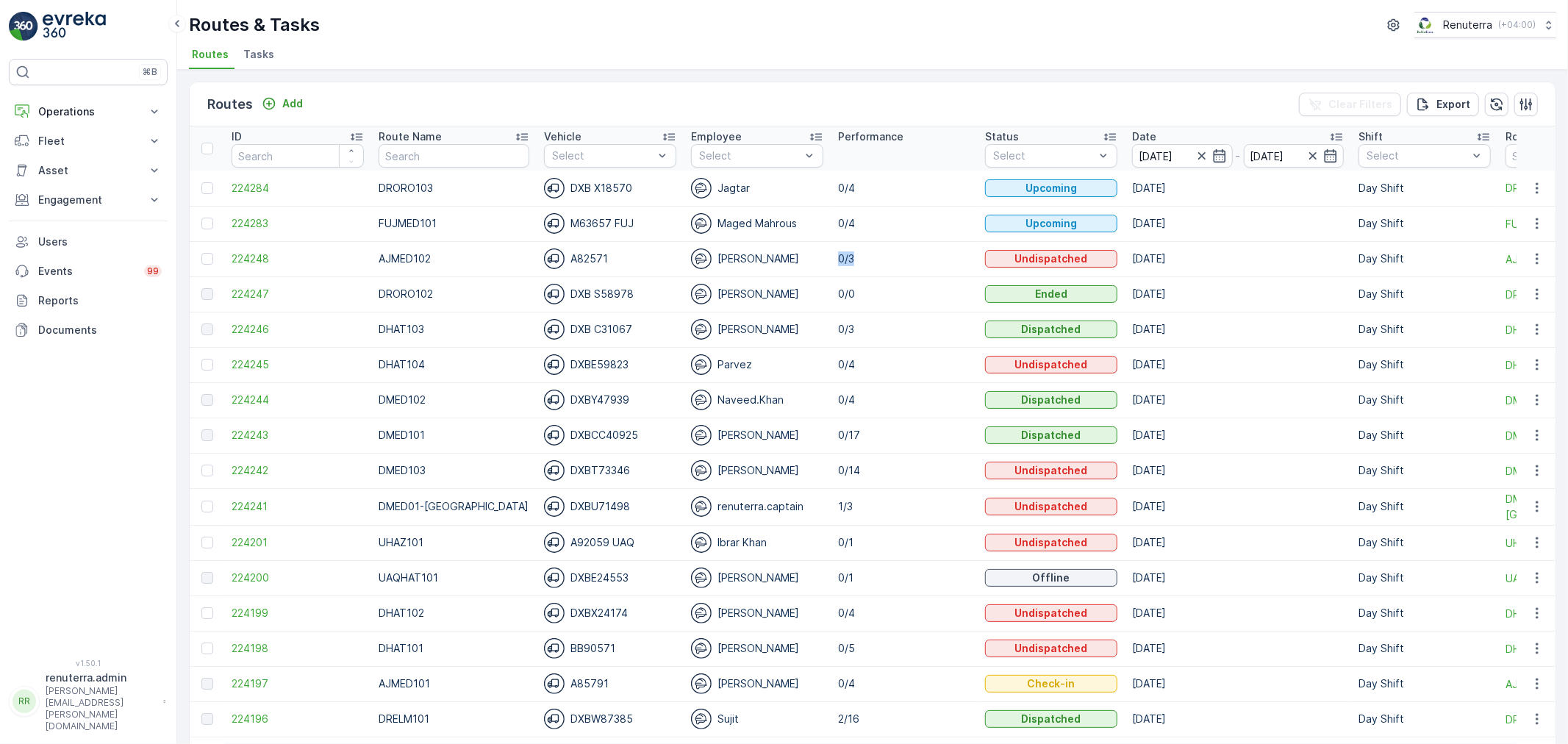
click at [949, 267] on td "0/3" at bounding box center [904, 259] width 147 height 36
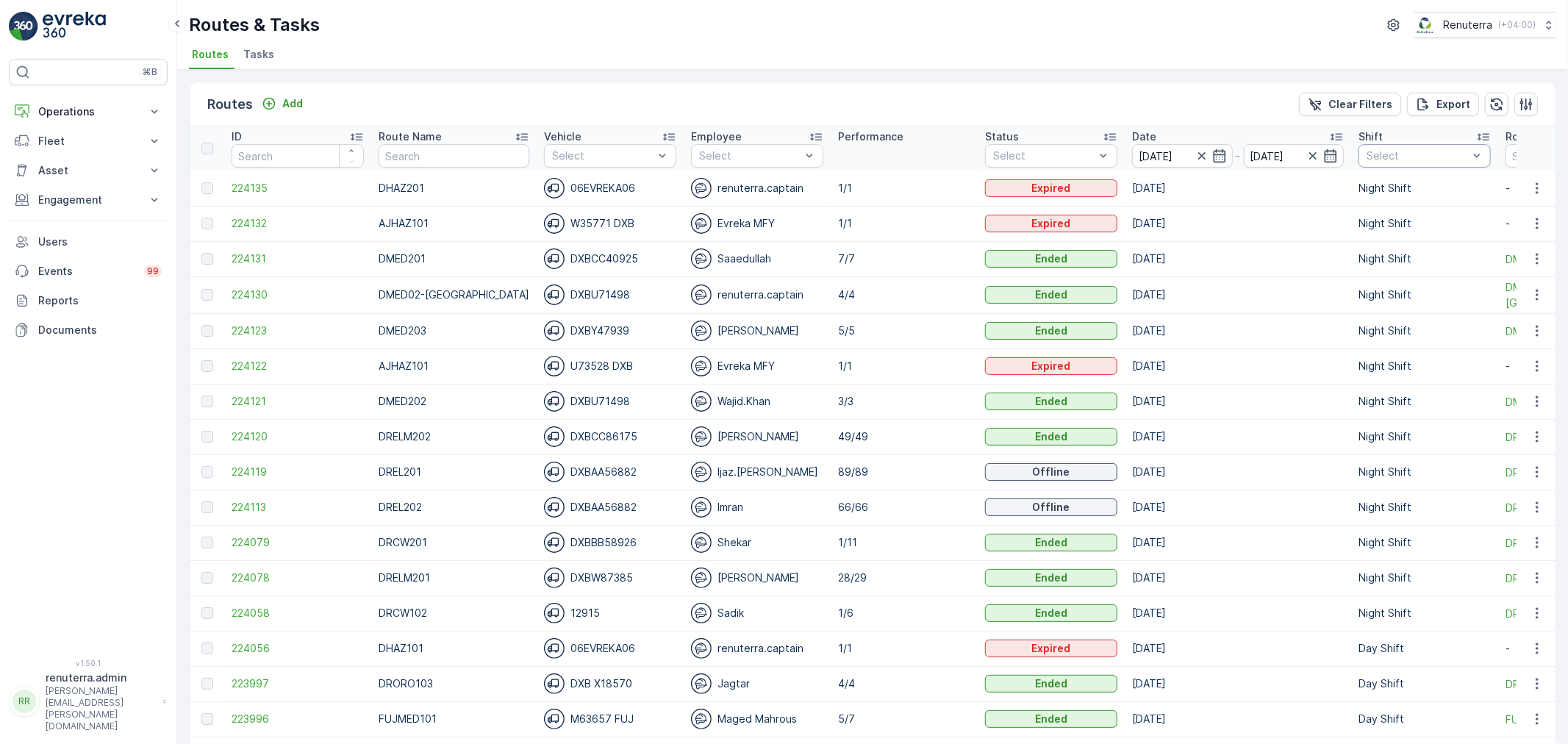
click at [1407, 140] on div "Shift" at bounding box center [1425, 136] width 132 height 14
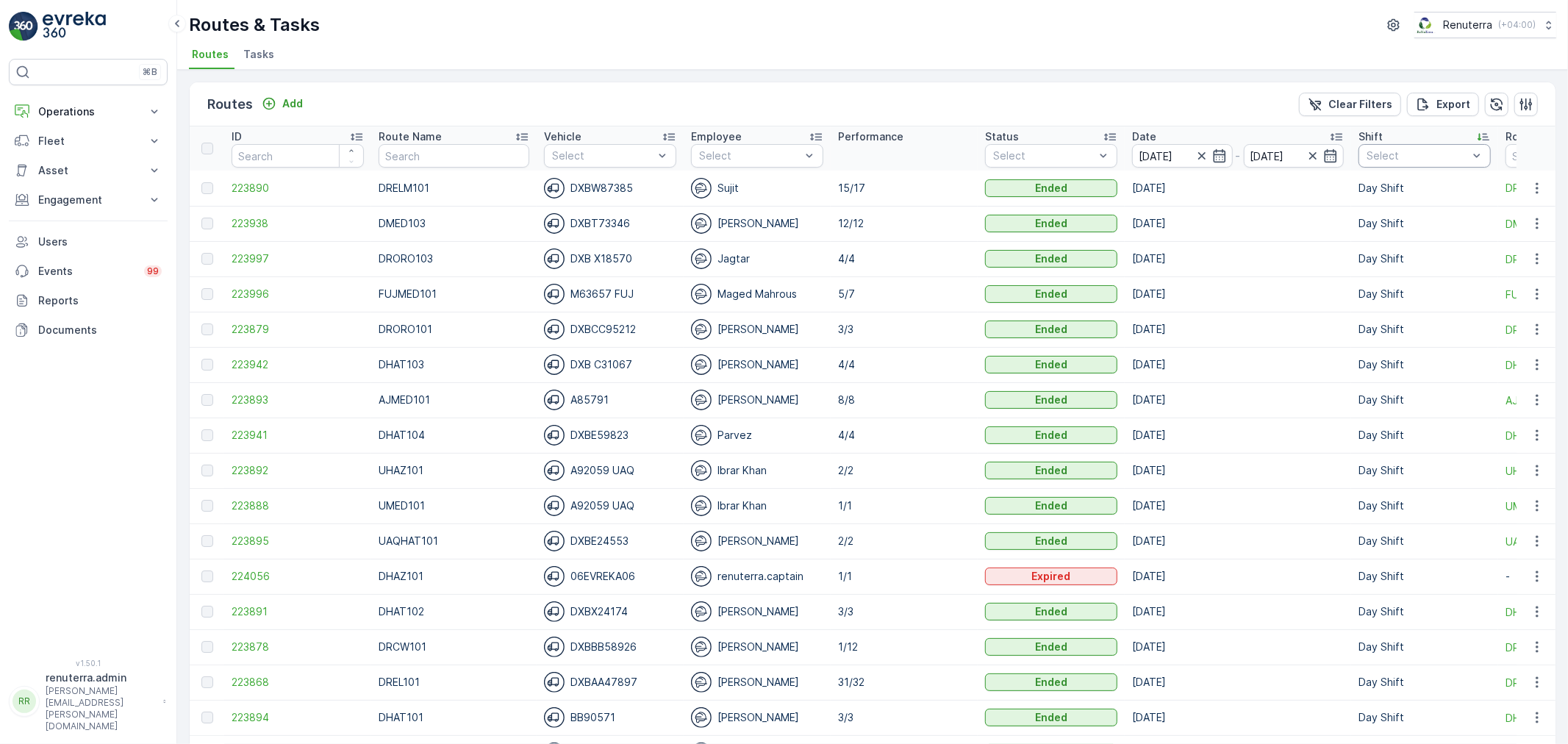
click at [1380, 165] on th "Shift Select" at bounding box center [1425, 148] width 147 height 44
click at [1369, 272] on div "Night Shift" at bounding box center [1425, 263] width 132 height 26
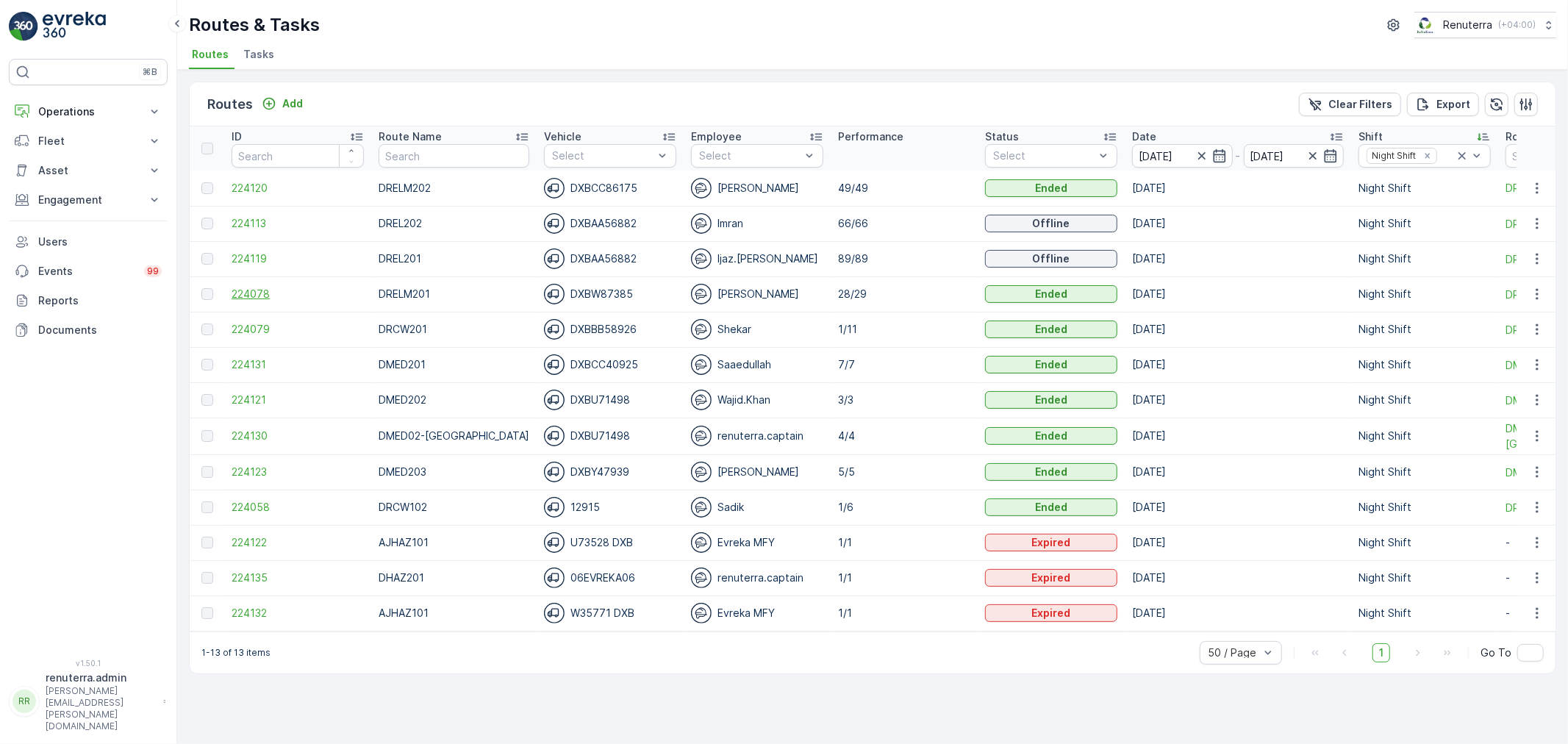
click at [255, 290] on span "224078" at bounding box center [298, 294] width 132 height 14
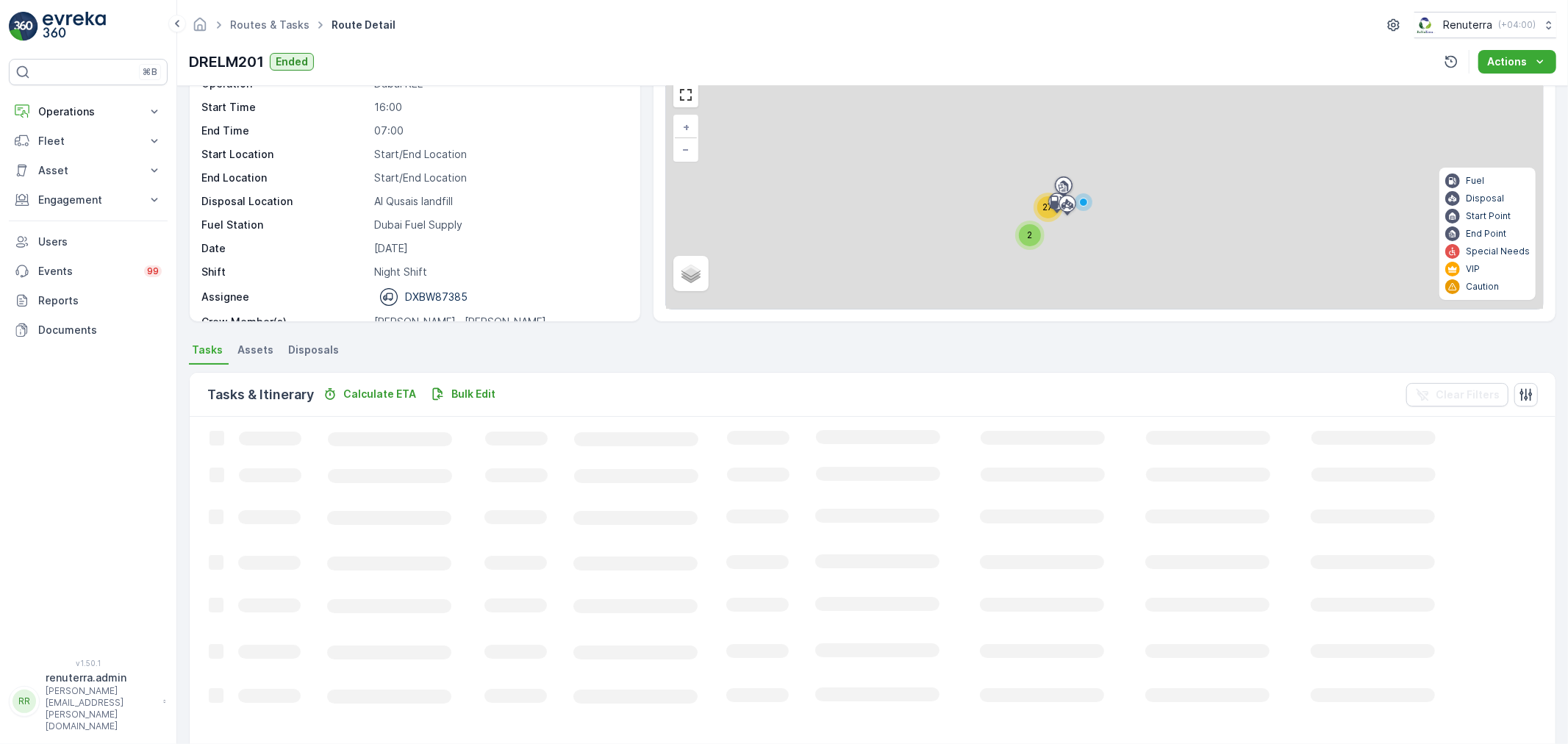
scroll to position [96, 0]
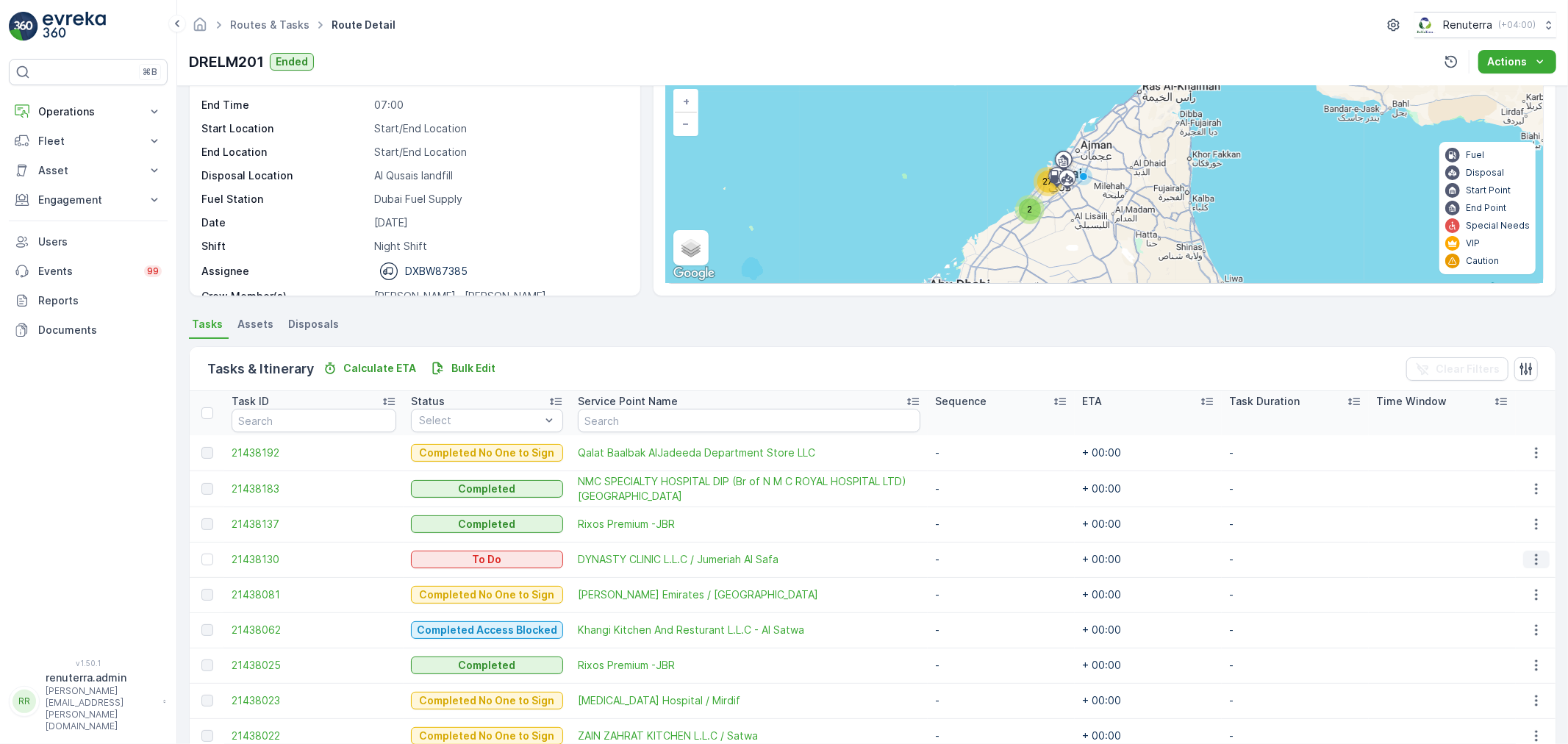
click at [1529, 558] on icon "button" at bounding box center [1536, 559] width 14 height 14
click at [1504, 614] on span "Change Route" at bounding box center [1499, 621] width 71 height 14
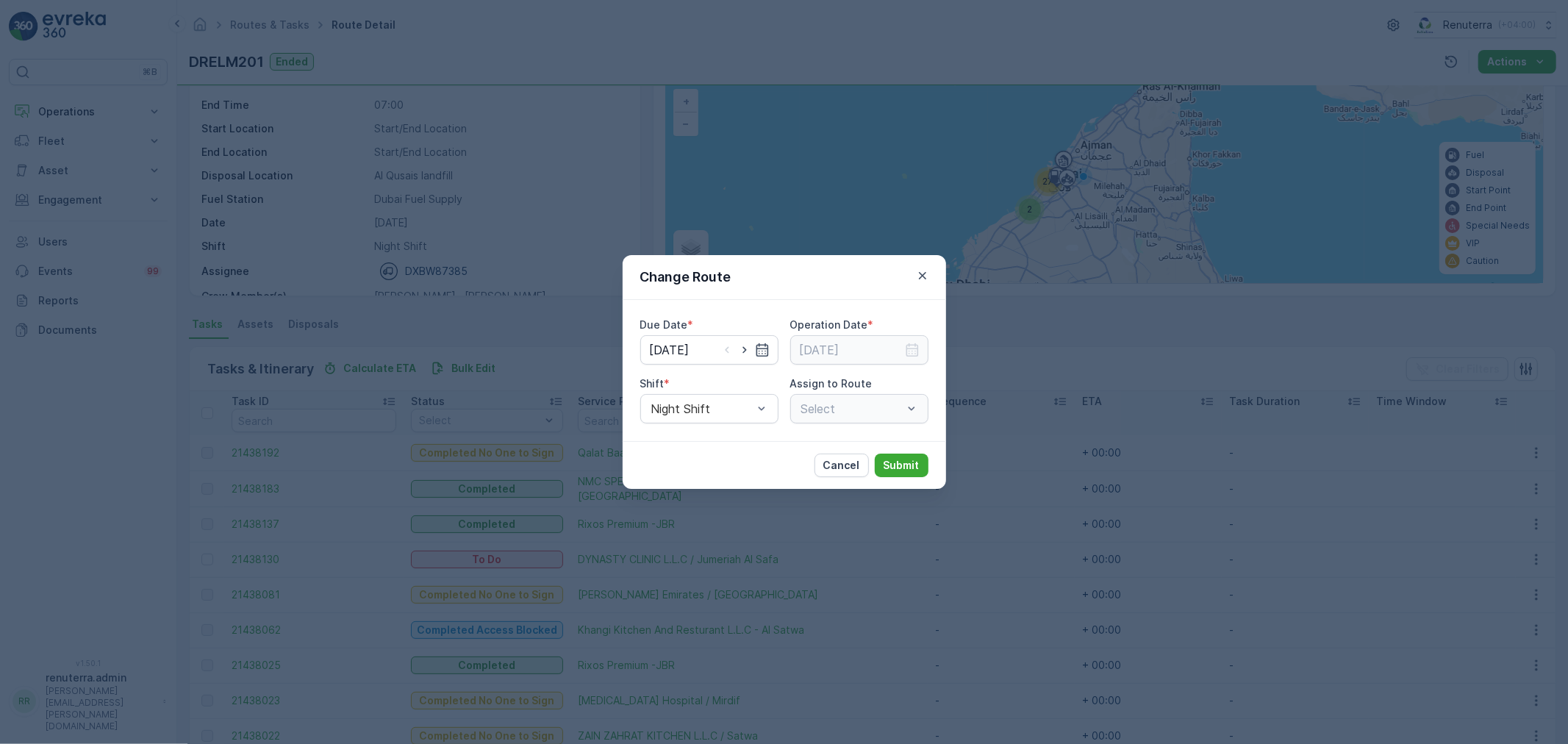
type input "[DATE]"
click at [745, 349] on icon "button" at bounding box center [744, 350] width 3 height 7
type input "13.09.2025"
click at [921, 346] on input at bounding box center [859, 350] width 138 height 30
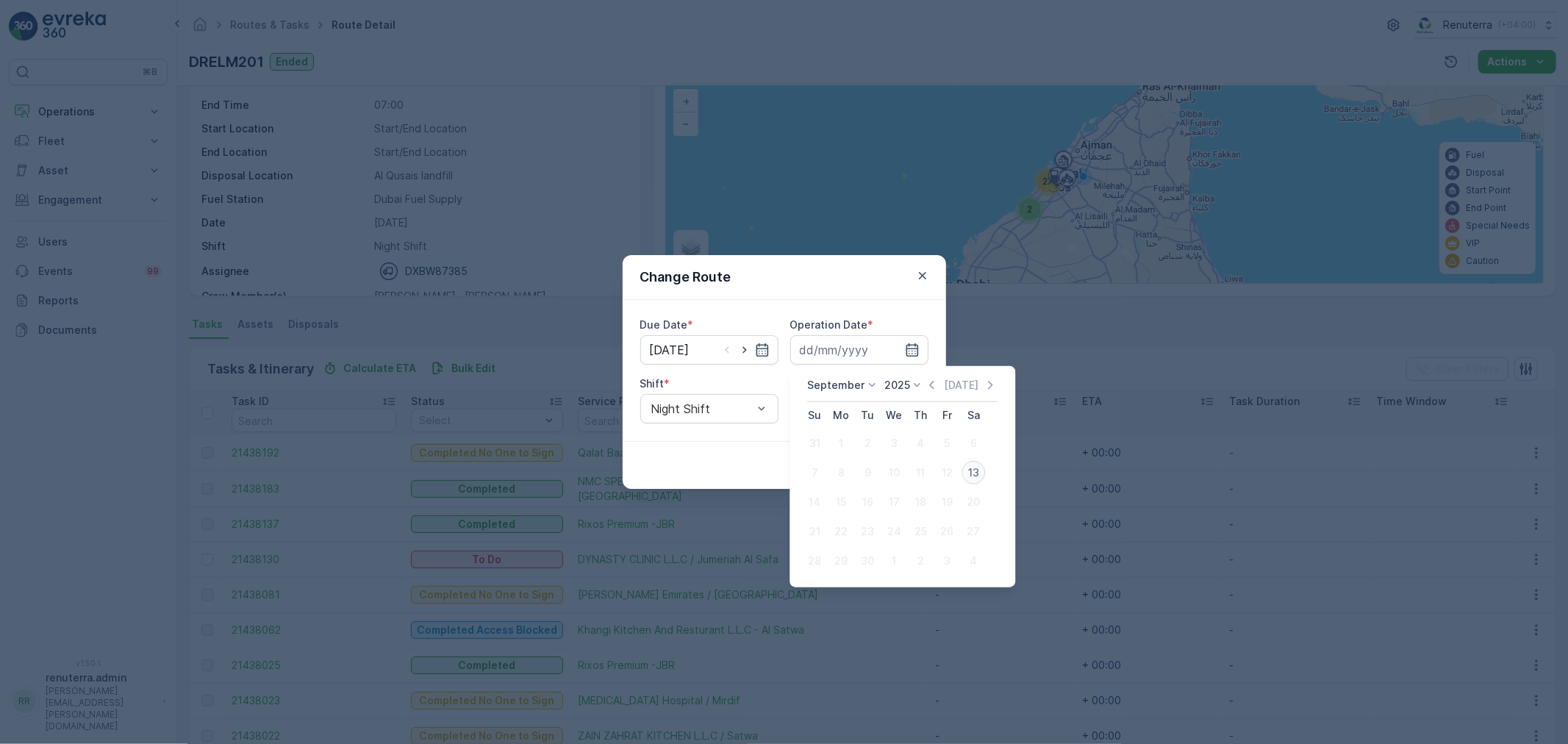
click at [972, 473] on div "13" at bounding box center [973, 473] width 24 height 24
type input "13.09.2025"
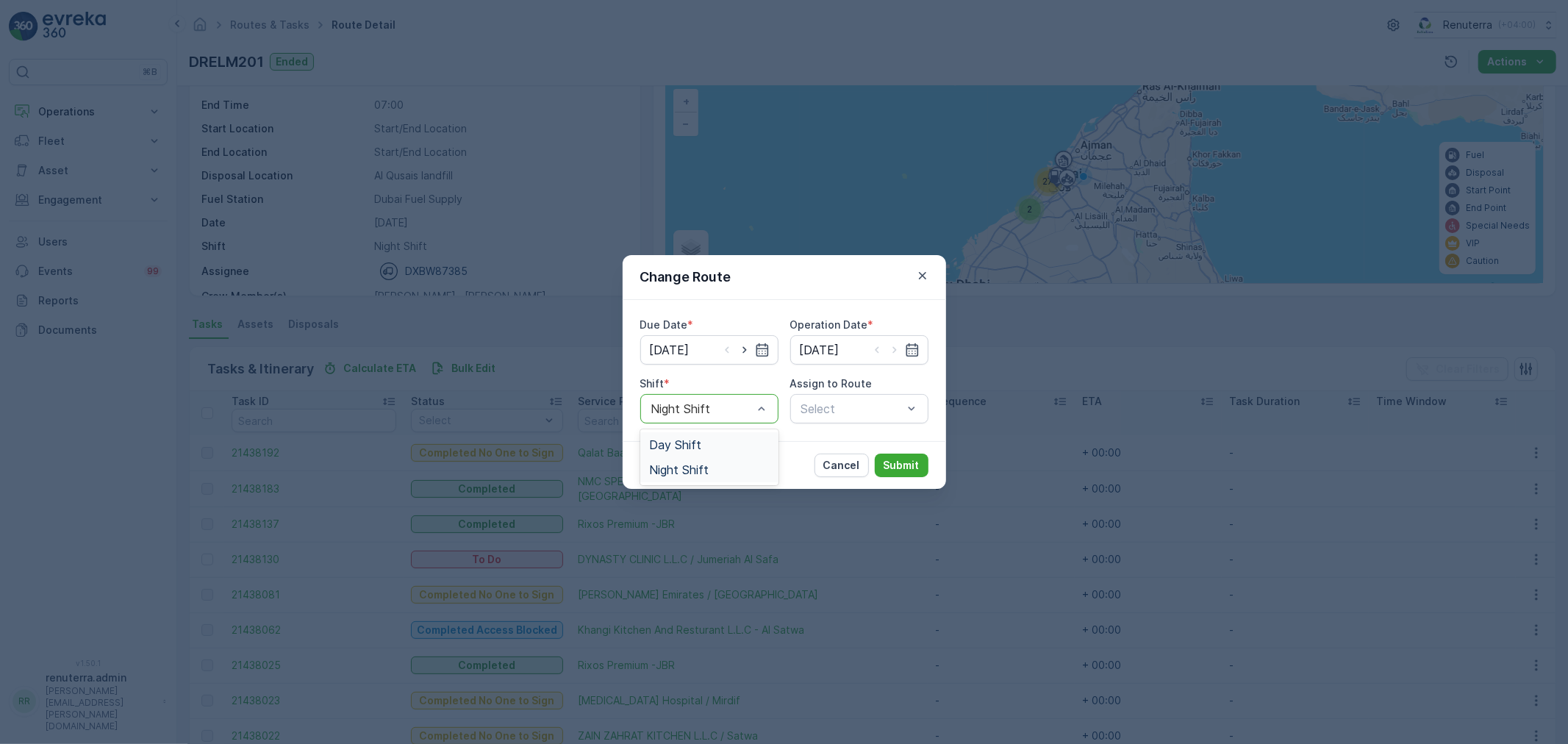
click at [699, 451] on div "Day Shift" at bounding box center [709, 444] width 138 height 25
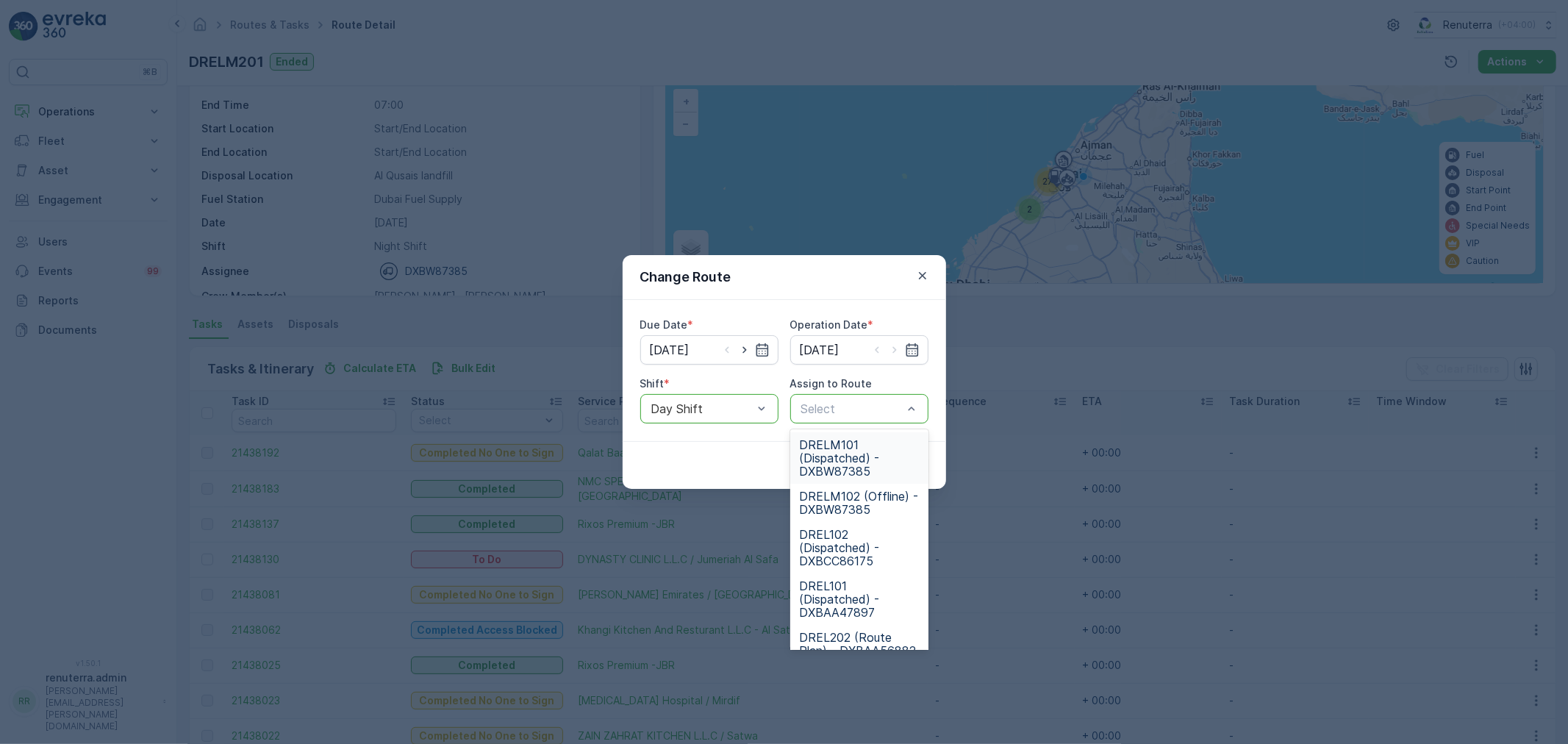
click at [835, 457] on span "DRELM101 (Dispatched) - DXBW87385" at bounding box center [860, 457] width 120 height 40
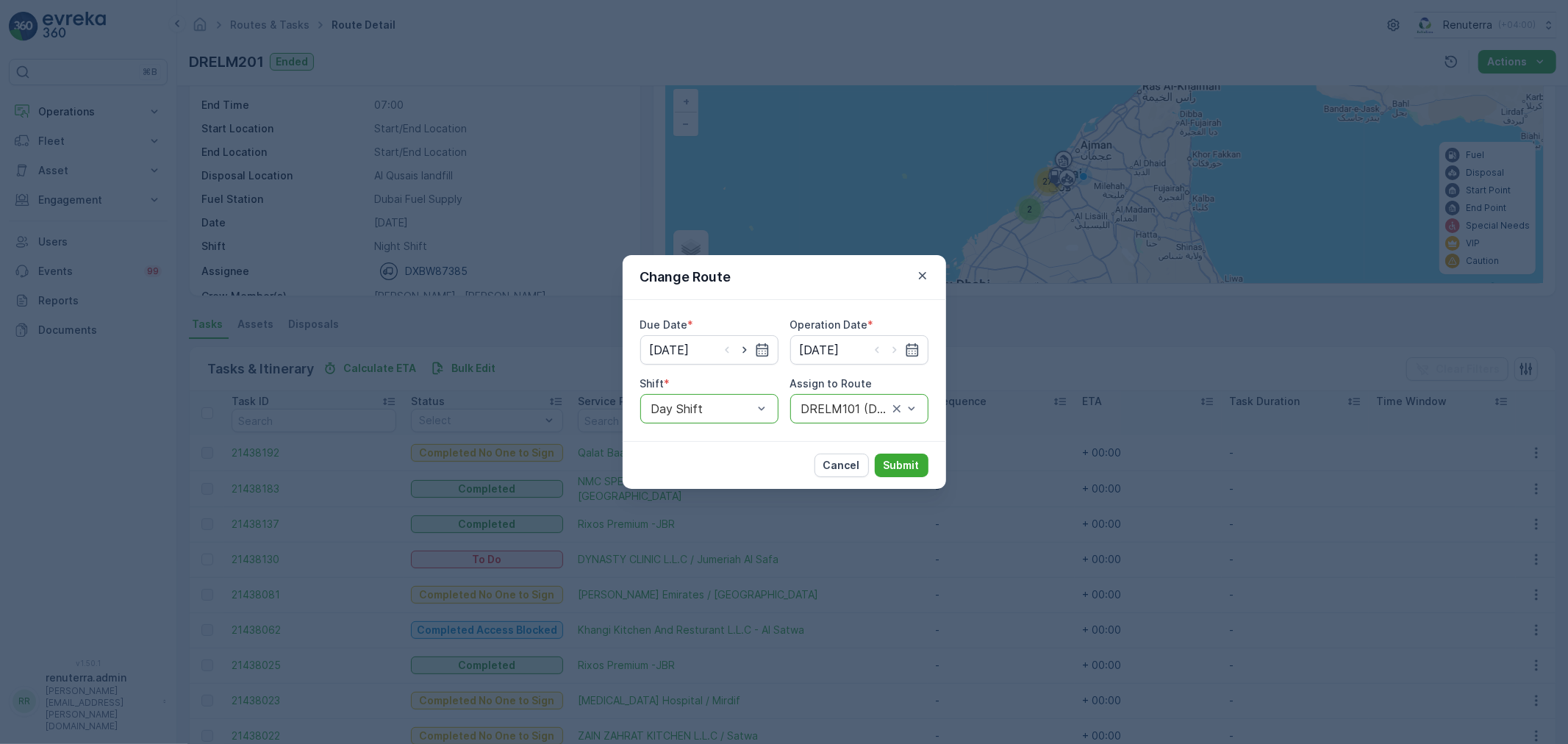
click at [871, 408] on div at bounding box center [845, 409] width 90 height 14
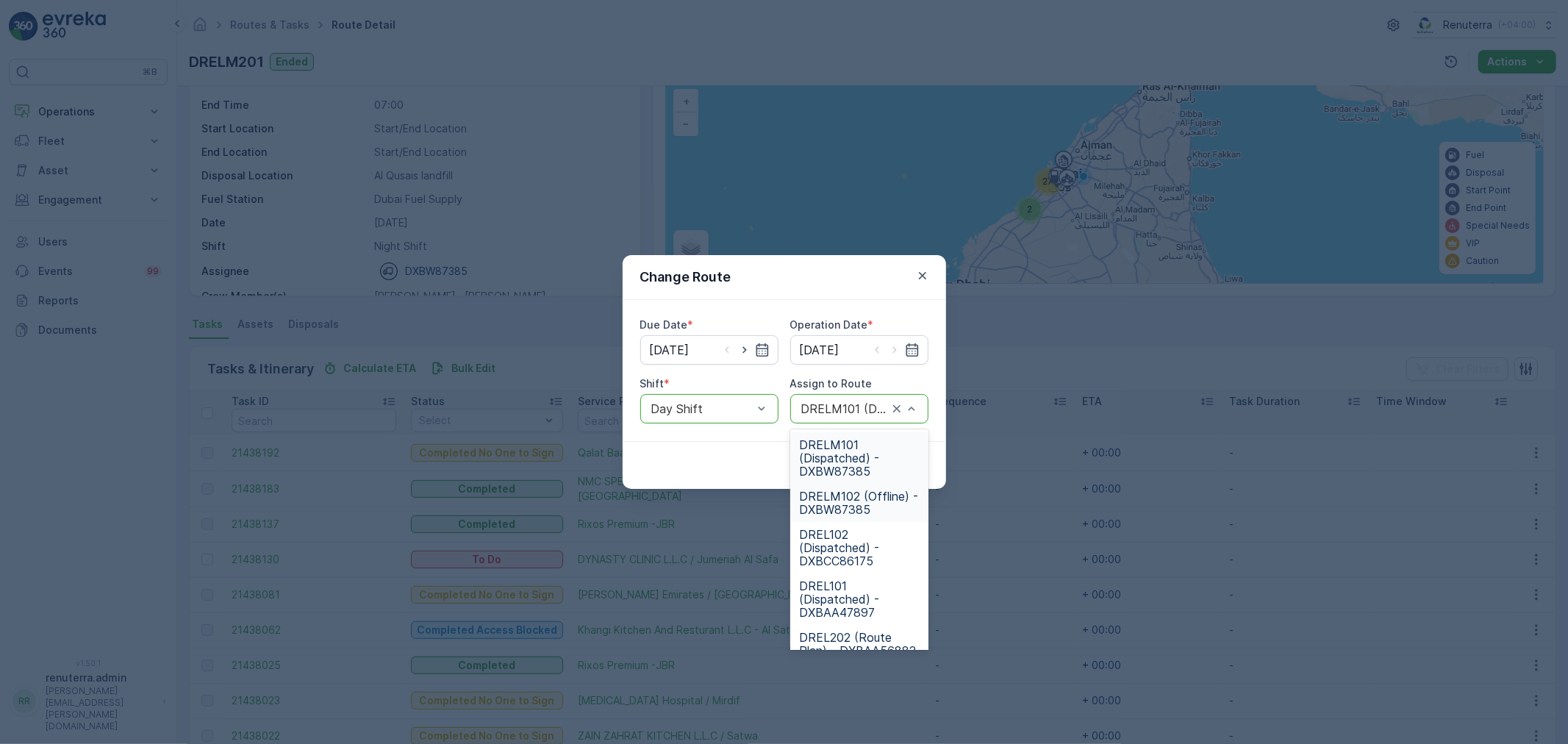
click at [865, 508] on span "DRELM102 (Offline) - DXBW87385" at bounding box center [860, 502] width 120 height 26
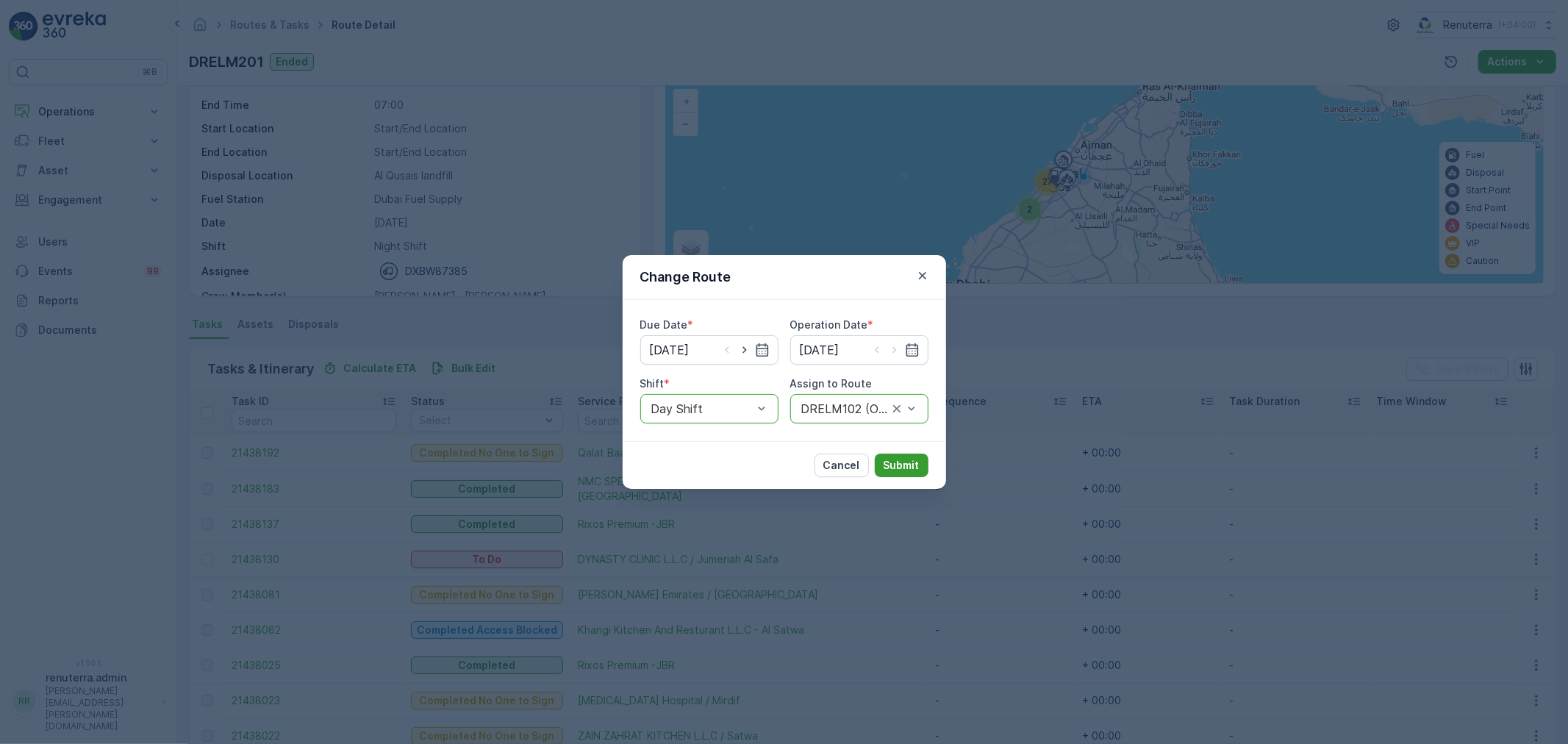
click at [916, 460] on p "Submit" at bounding box center [901, 465] width 36 height 14
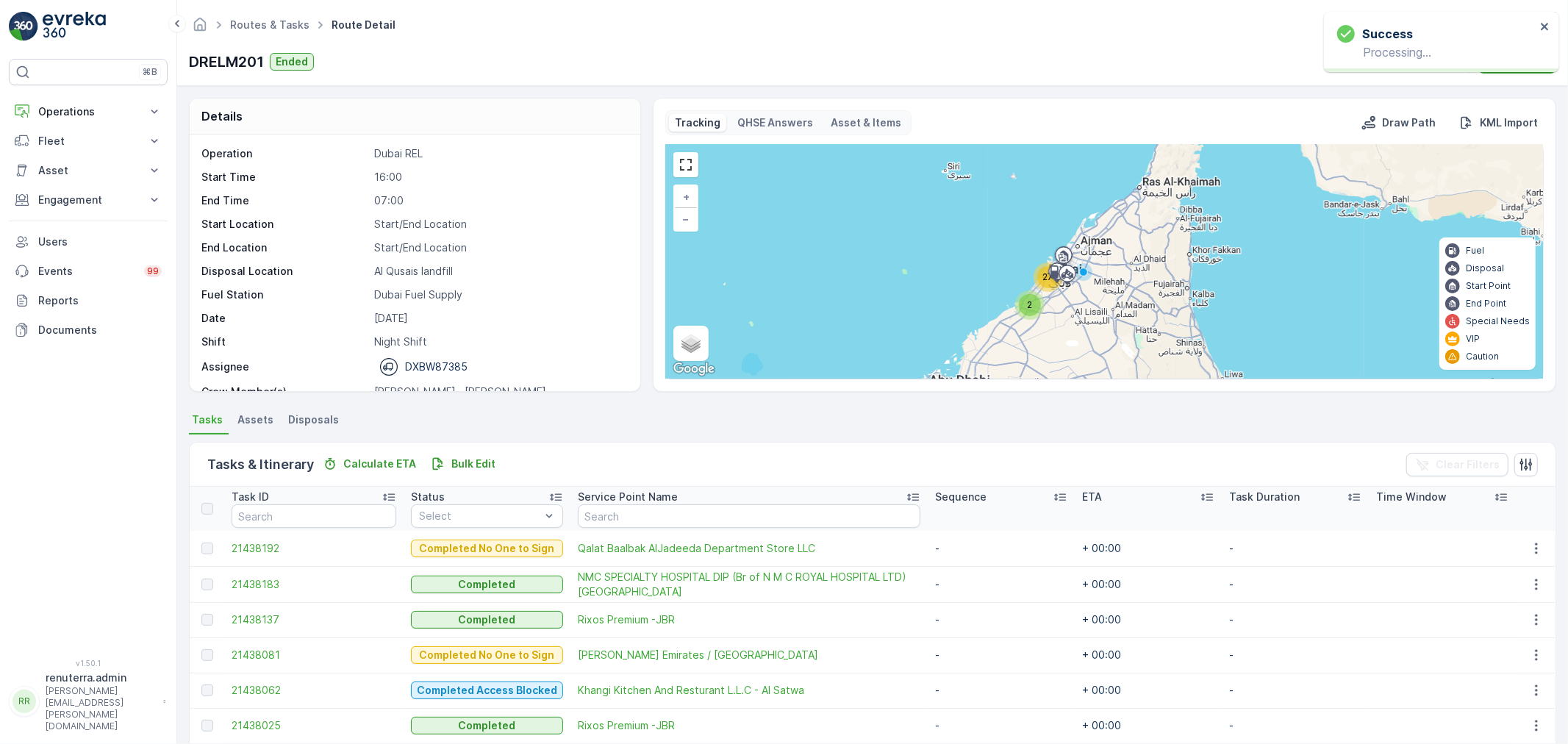
scroll to position [81, 0]
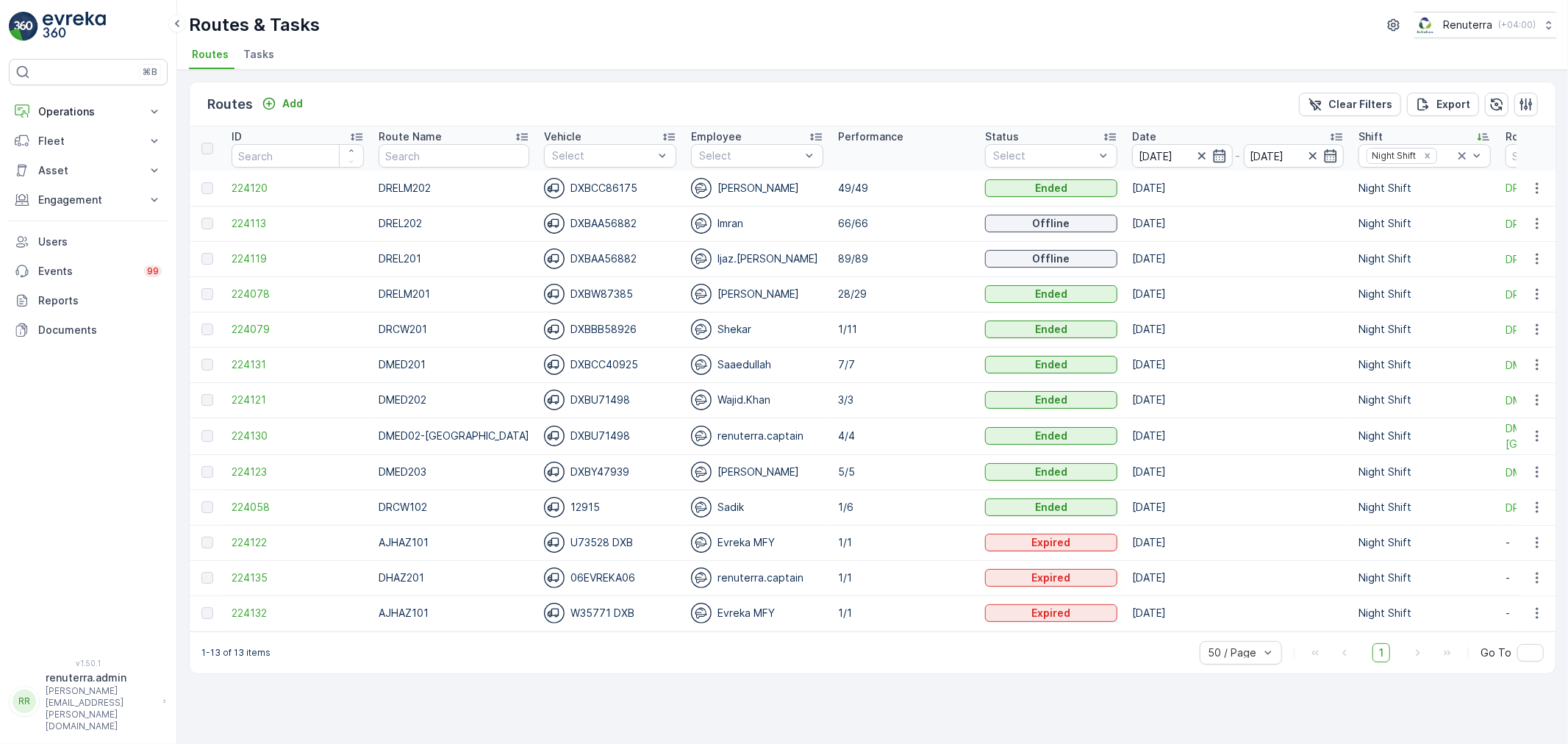
click at [23, 394] on div "⌘B Operations Insights Planning Routes & Tasks Cockpit Settings Fleet Live Trac…" at bounding box center [87, 350] width 159 height 582
